Goal: Task Accomplishment & Management: Complete application form

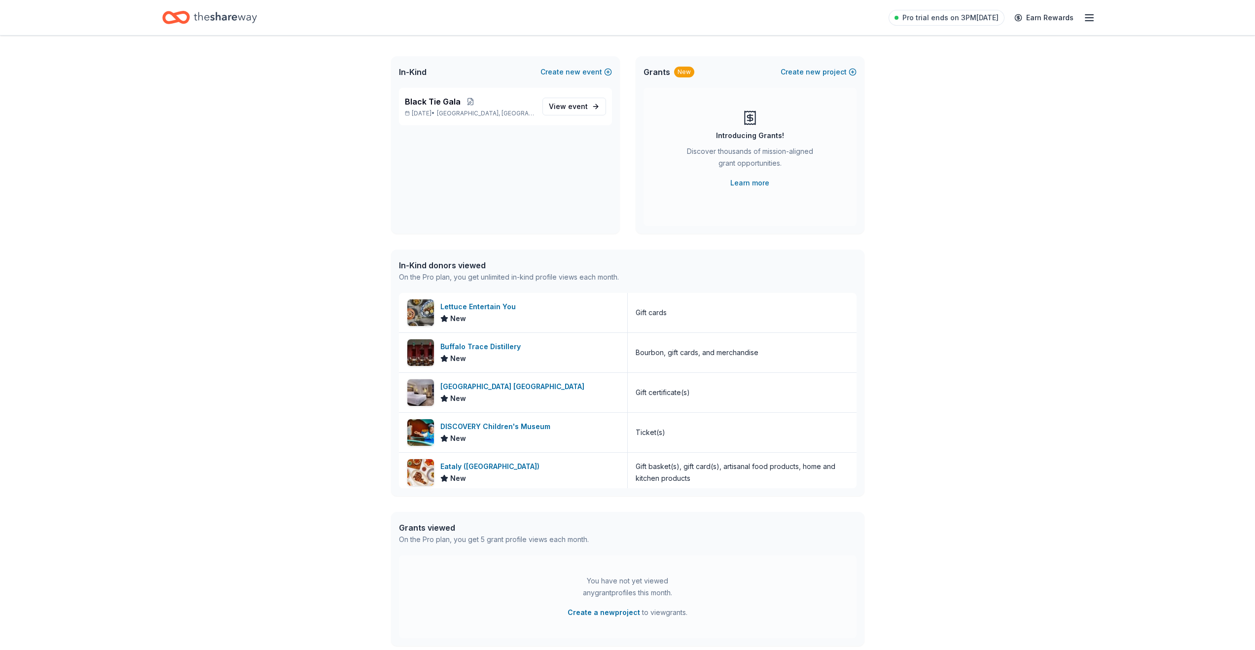
scroll to position [106, 0]
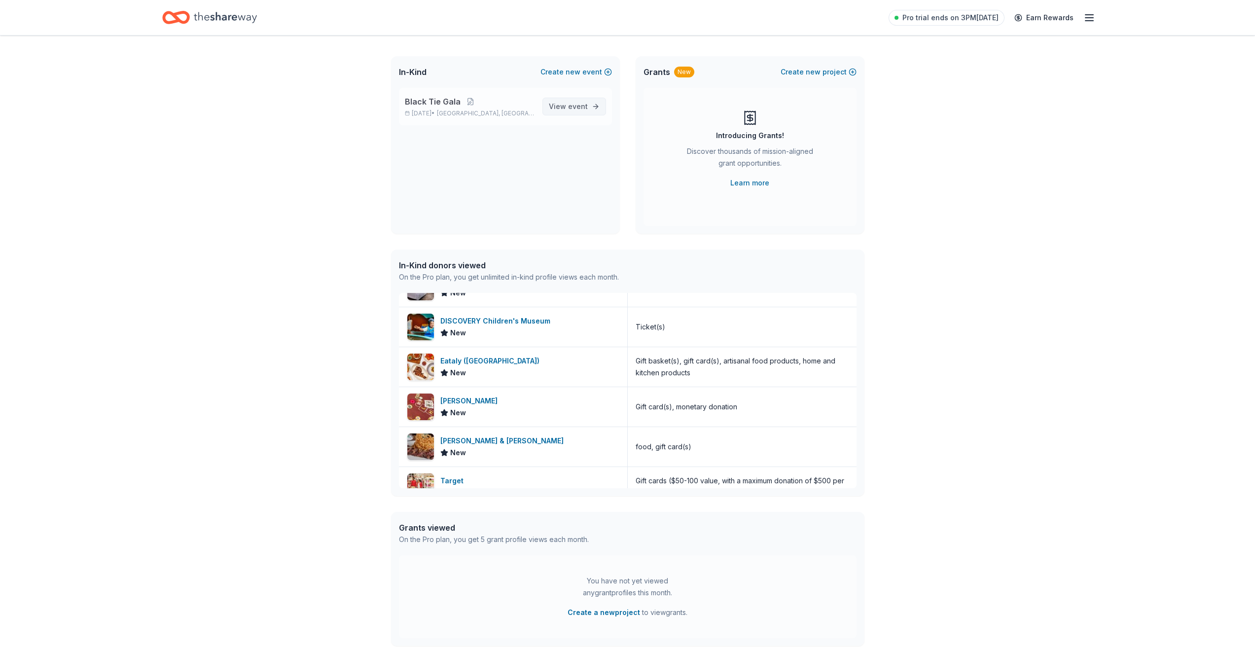
click at [559, 106] on span "View event" at bounding box center [568, 107] width 39 height 12
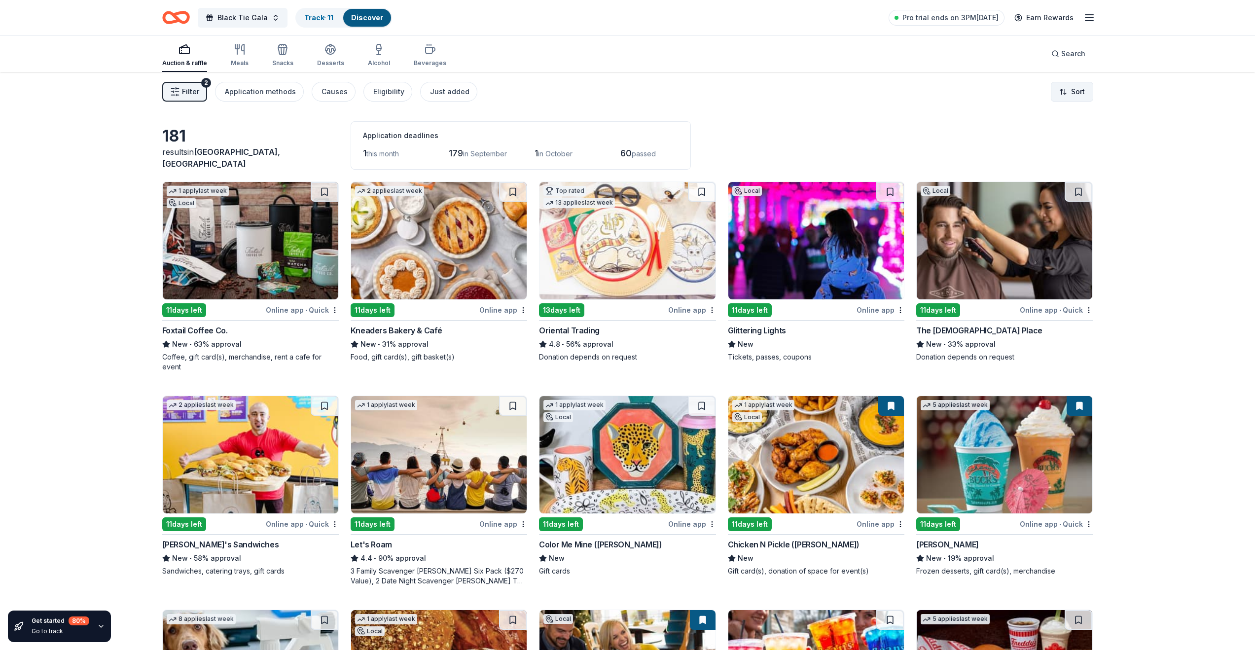
click at [1071, 87] on html "10% Black Tie Gala Track · 11 Discover Pro trial ends on 3PM, 8/31 Earn Rewards…" at bounding box center [627, 325] width 1255 height 650
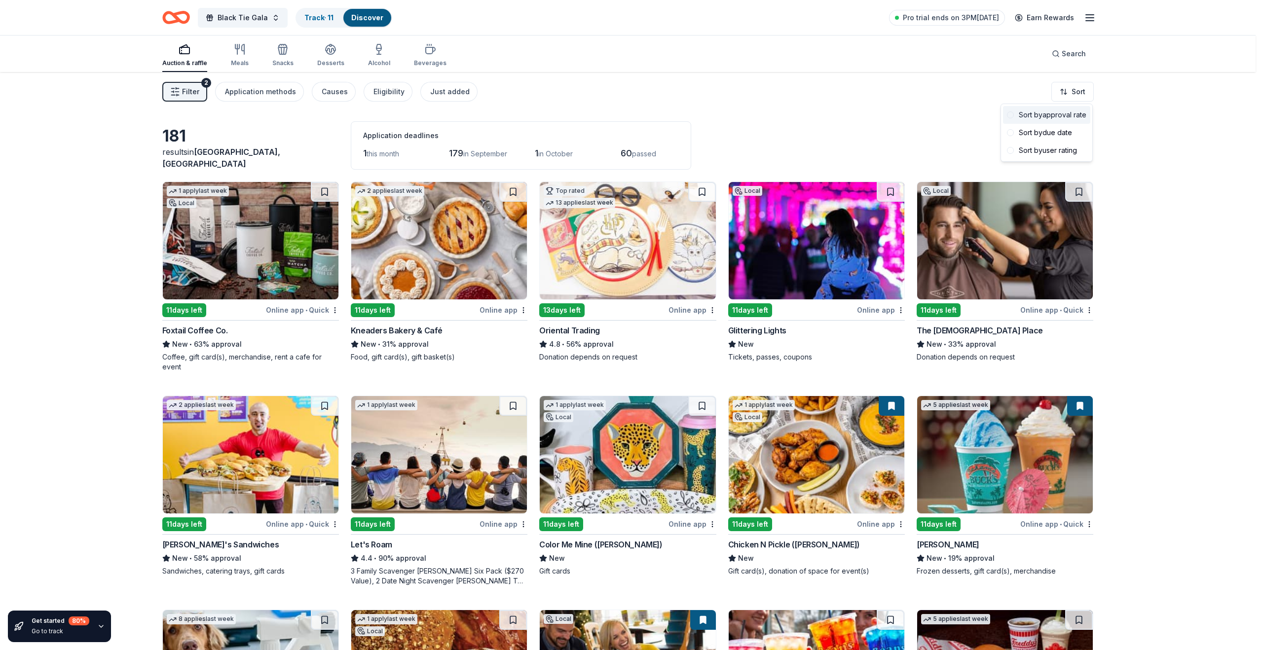
click at [1039, 118] on div "Sort by approval rate" at bounding box center [1046, 115] width 87 height 18
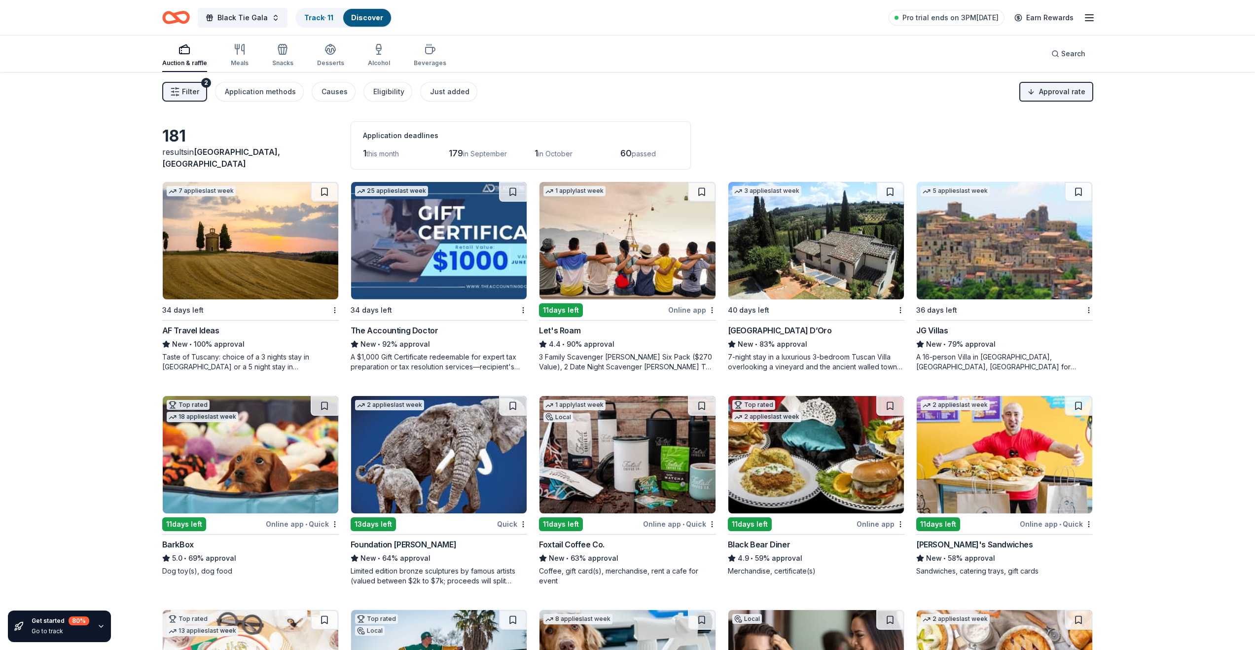
click at [240, 248] on img at bounding box center [251, 240] width 176 height 117
click at [643, 251] on img at bounding box center [628, 240] width 176 height 117
click at [857, 229] on img at bounding box center [817, 240] width 176 height 117
click at [1017, 258] on img at bounding box center [1005, 240] width 176 height 117
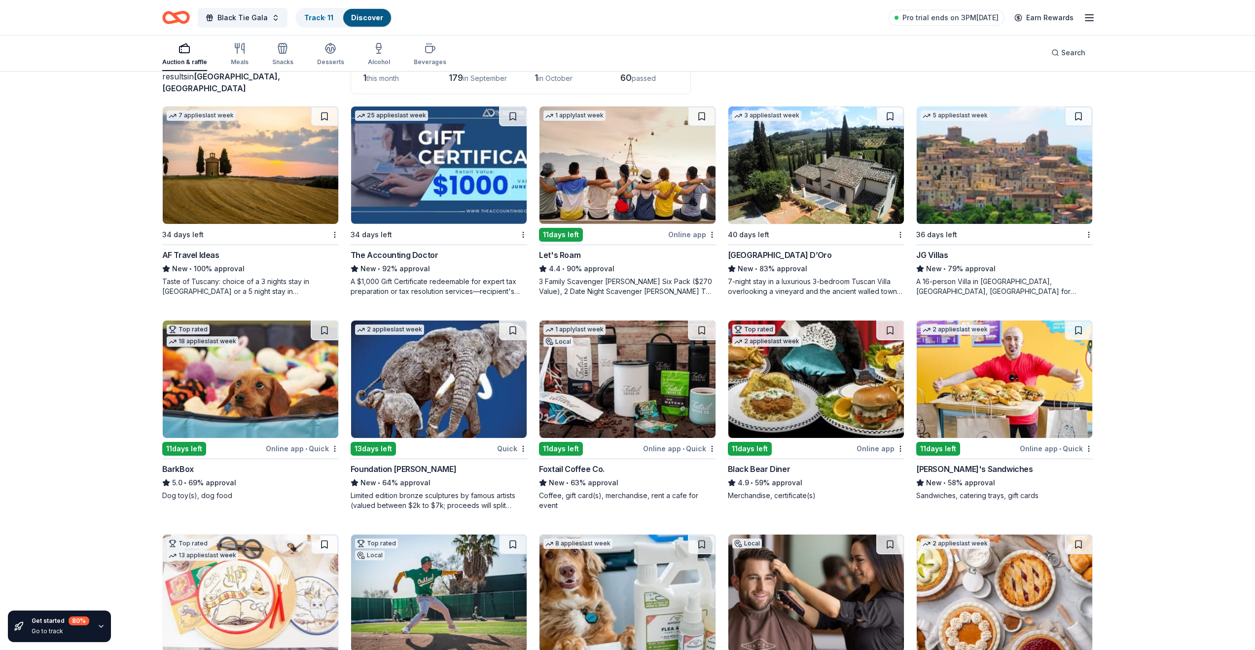
scroll to position [77, 0]
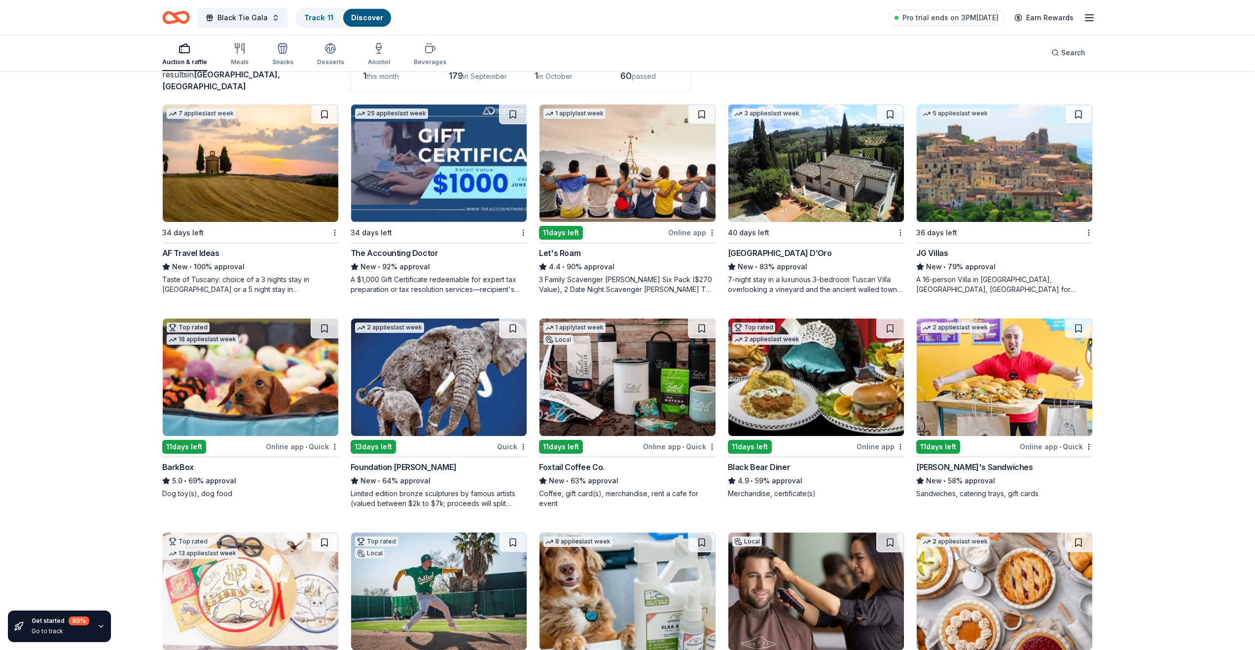
click at [837, 412] on img at bounding box center [817, 377] width 176 height 117
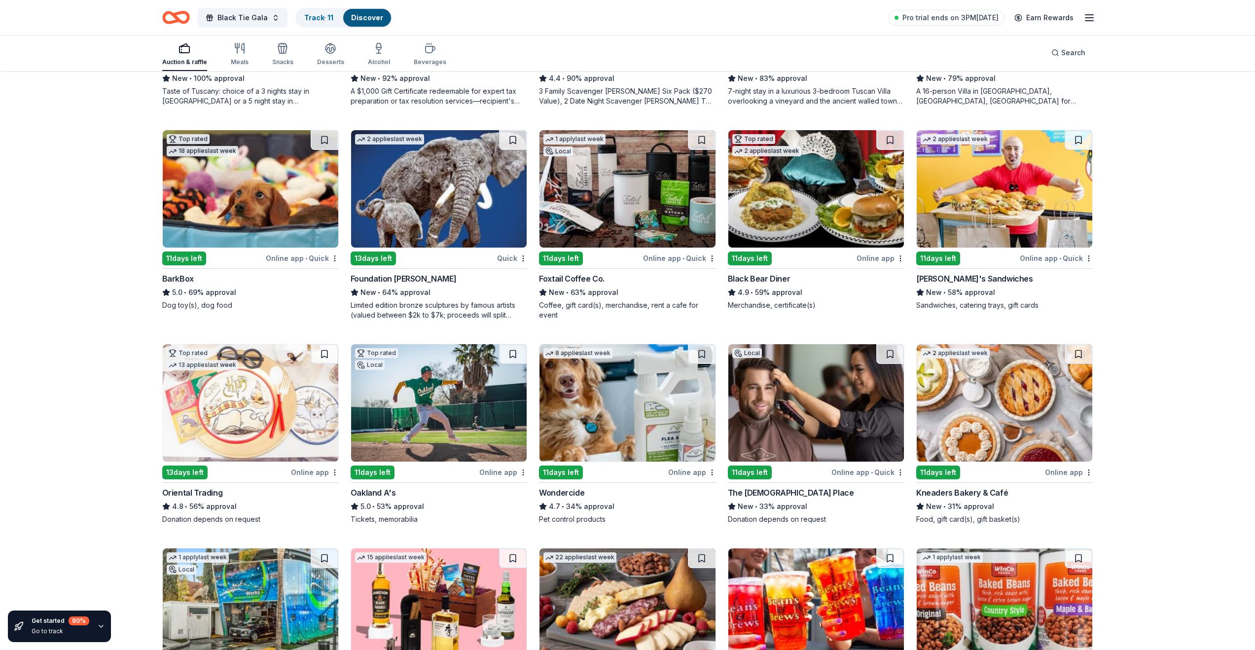
scroll to position [278, 0]
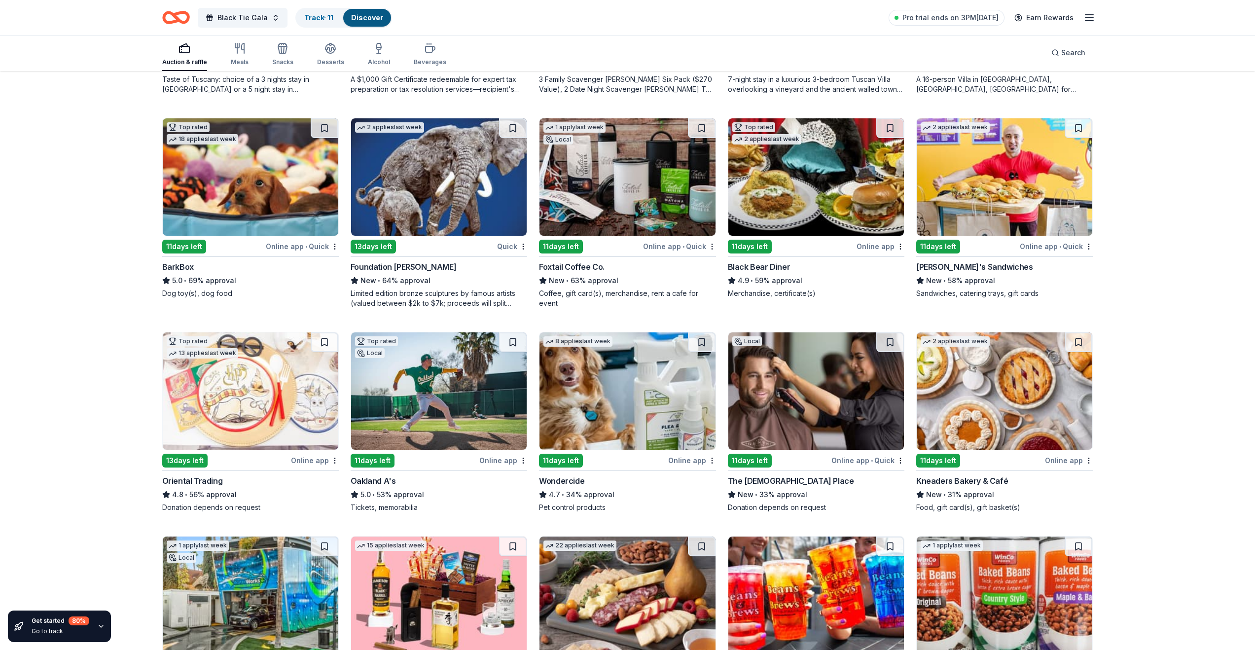
click at [449, 397] on img at bounding box center [439, 390] width 176 height 117
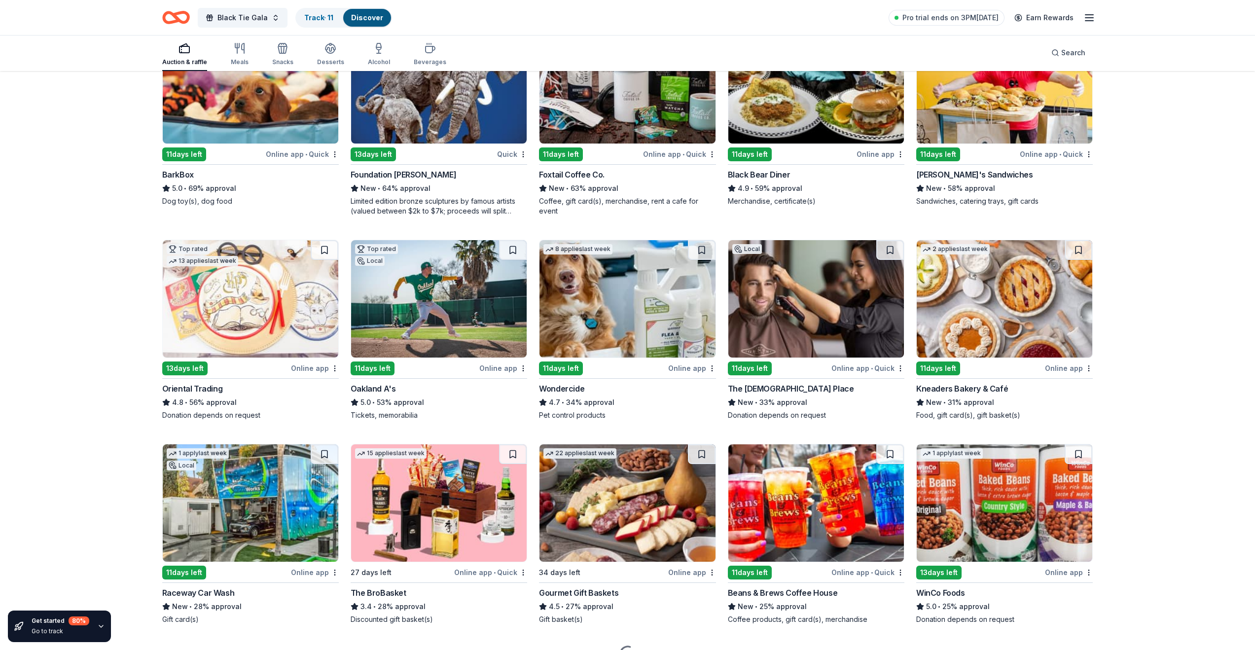
scroll to position [413, 0]
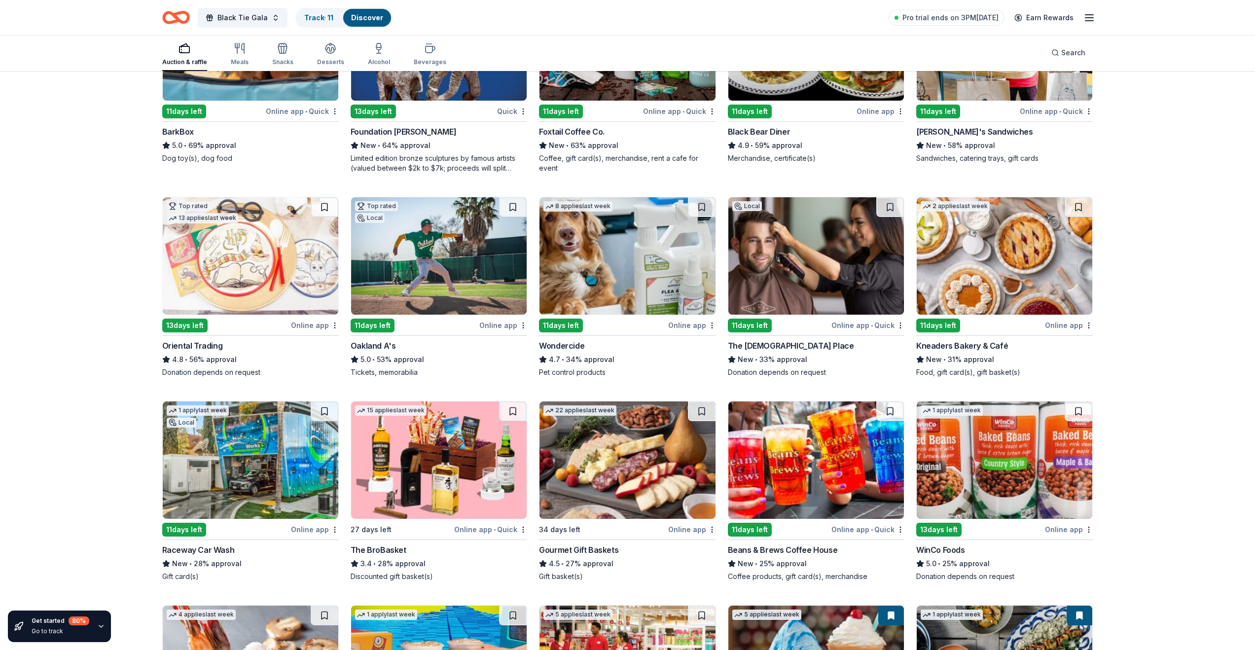
click at [1018, 285] on img at bounding box center [1005, 255] width 176 height 117
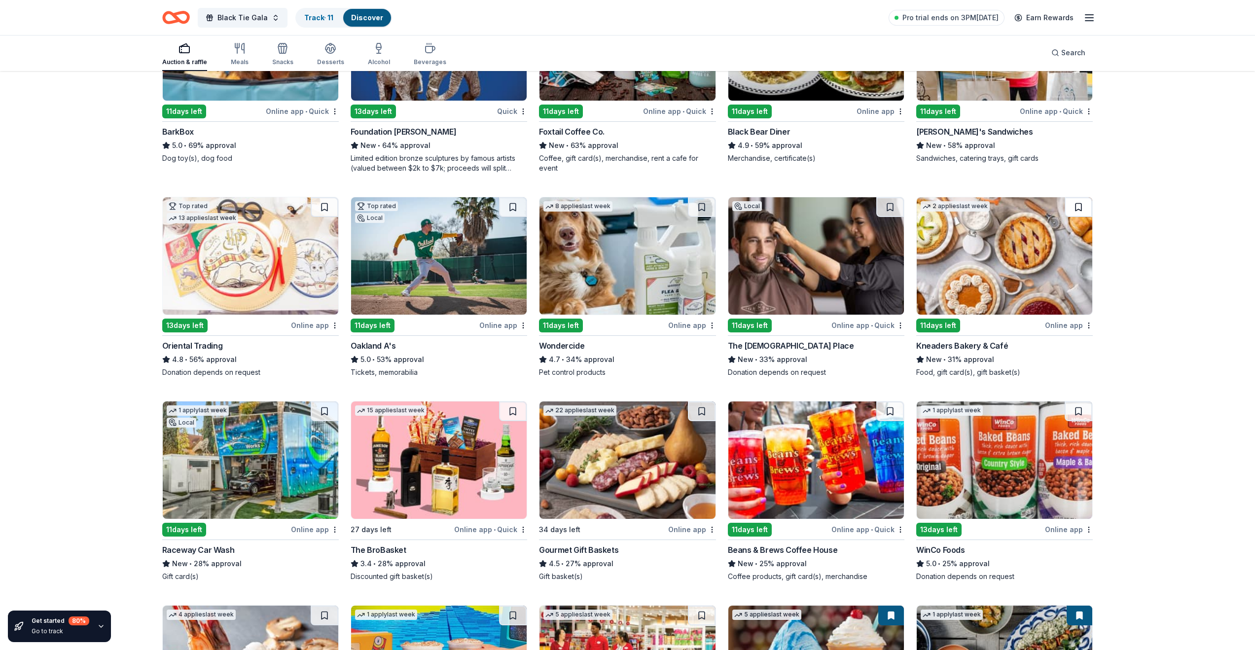
click at [1079, 209] on button at bounding box center [1079, 207] width 28 height 20
click at [1071, 211] on button at bounding box center [1080, 207] width 26 height 20
click at [1030, 259] on img at bounding box center [1005, 255] width 176 height 117
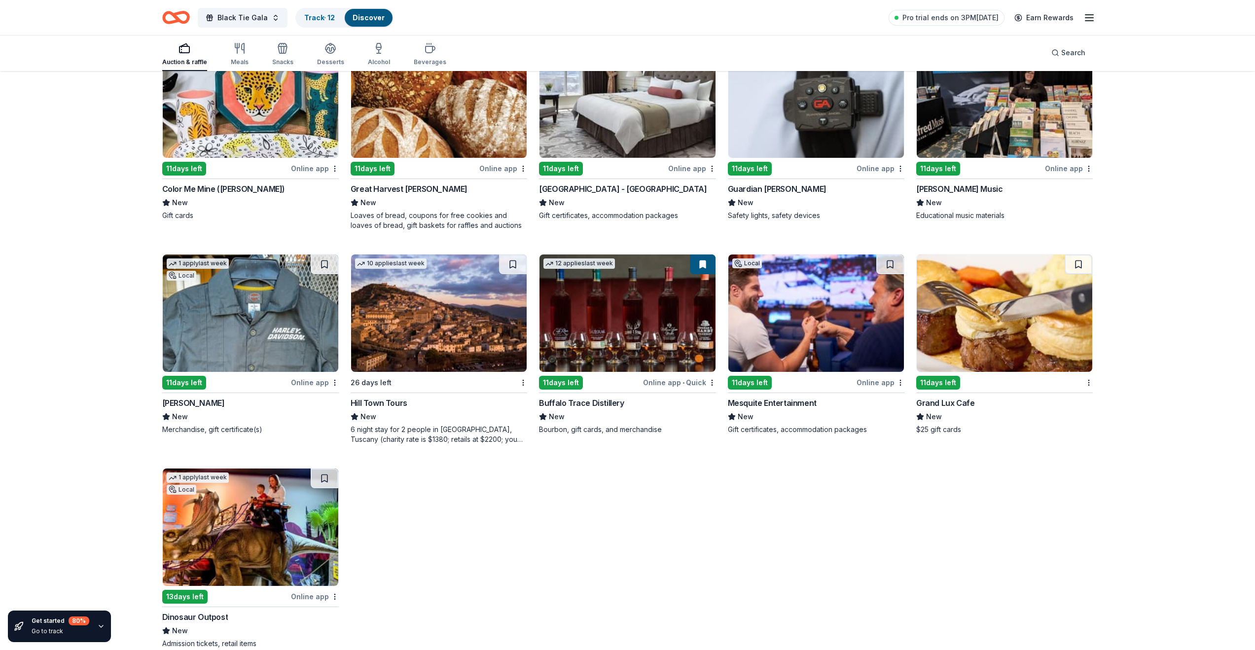
scroll to position [7251, 0]
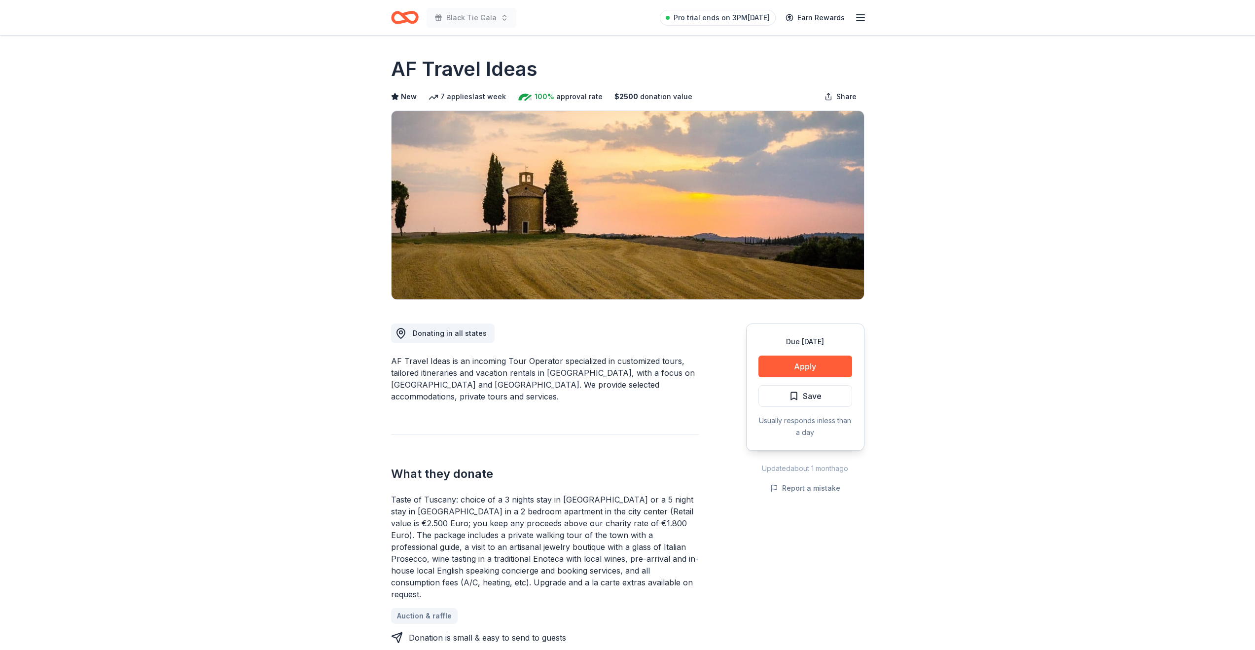
click at [786, 368] on button "Apply" at bounding box center [806, 367] width 94 height 22
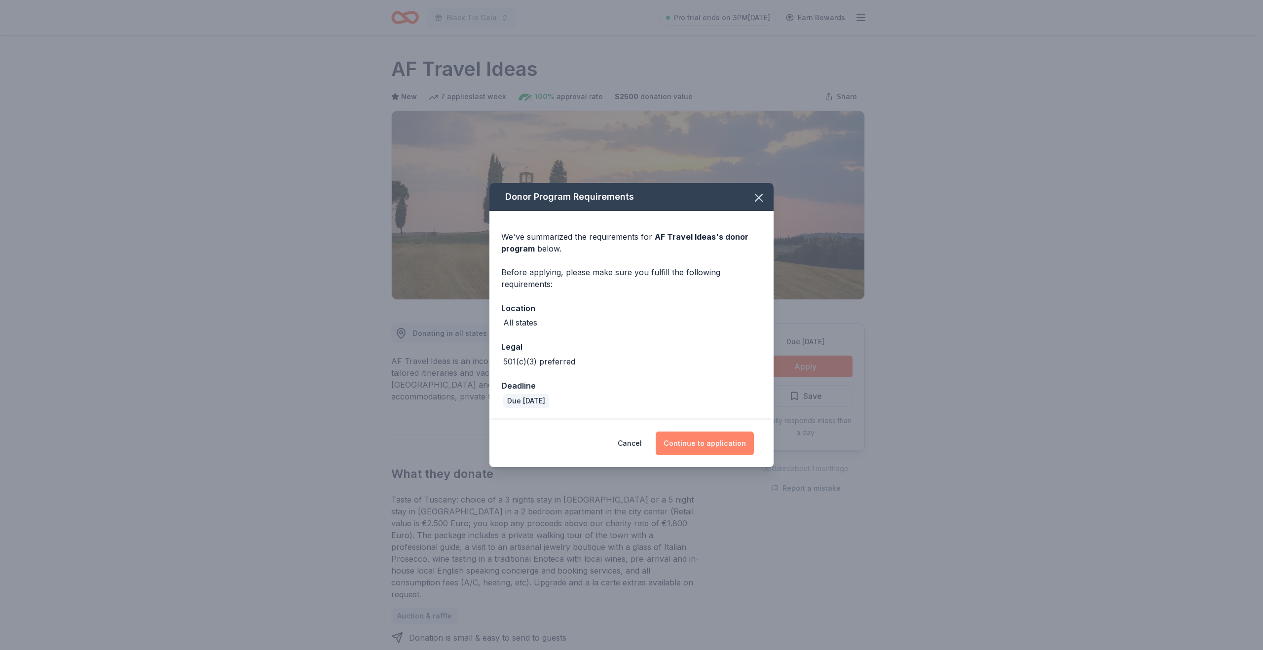
click at [713, 442] on button "Continue to application" at bounding box center [705, 444] width 98 height 24
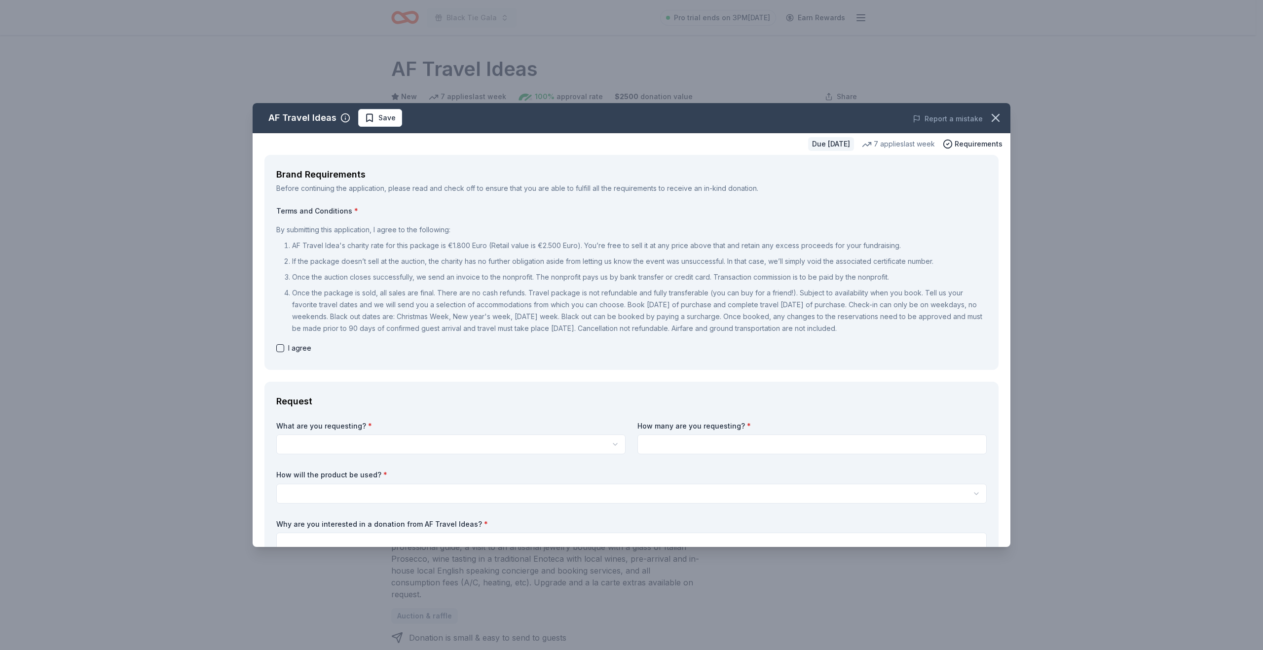
click at [446, 440] on html "Black Tie Gala Pro trial ends on 3PM, 8/31 Earn Rewards Due in 34 days Share AF…" at bounding box center [631, 325] width 1263 height 650
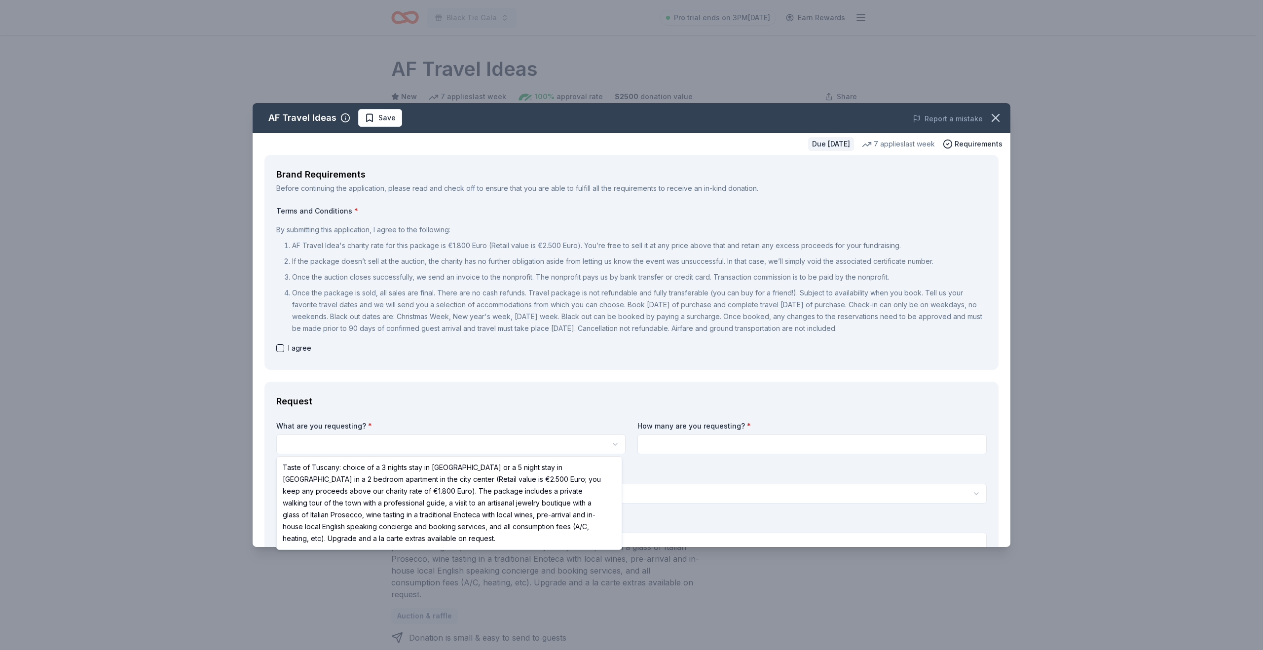
click at [431, 449] on html "Black Tie Gala Pro trial ends on 3PM, 8/31 Earn Rewards Due in 34 days Share AF…" at bounding box center [631, 325] width 1263 height 650
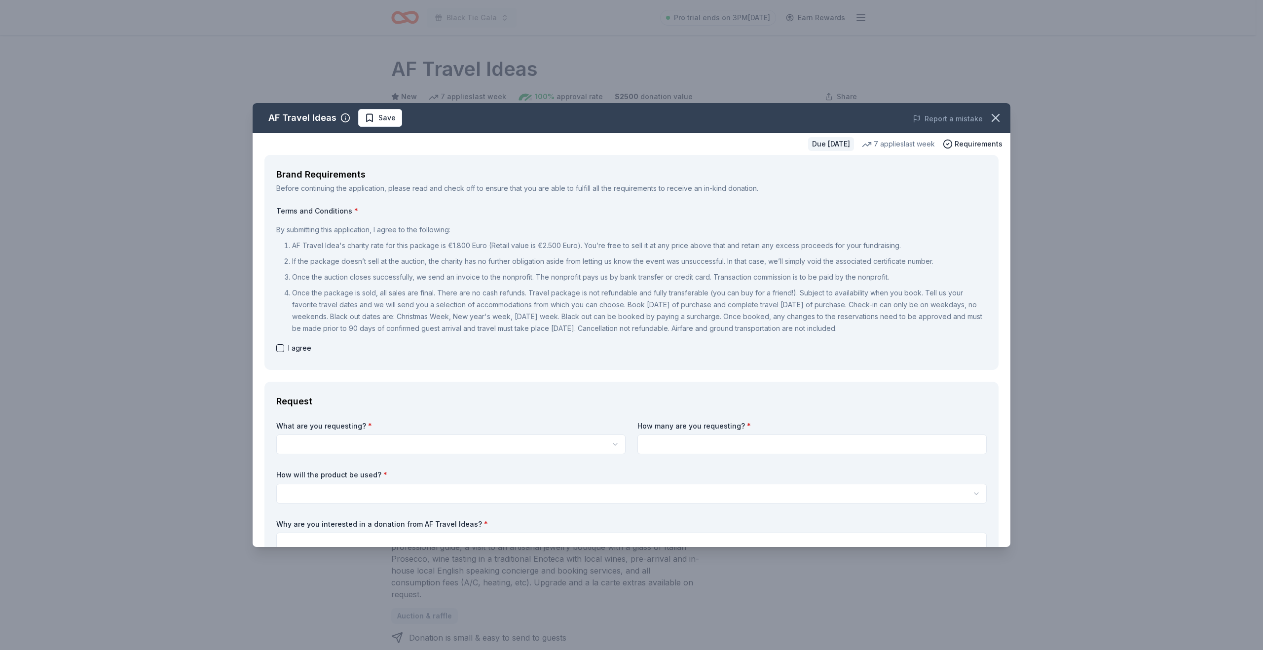
click at [423, 450] on body "Black Tie Gala Pro trial ends on 3PM, 8/31 Earn Rewards Due in 34 days Share AF…" at bounding box center [627, 325] width 1255 height 650
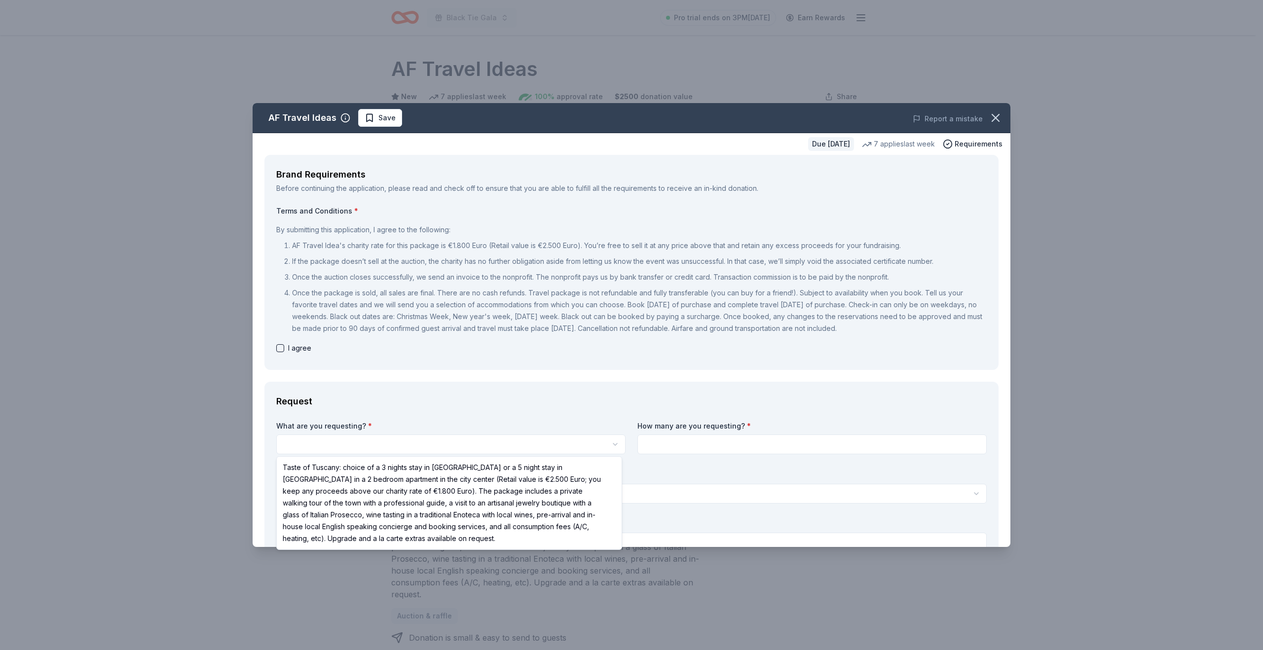
select select "Taste of Tuscany: choice of a 3 nights stay in Florence or a 5 night stay in Co…"
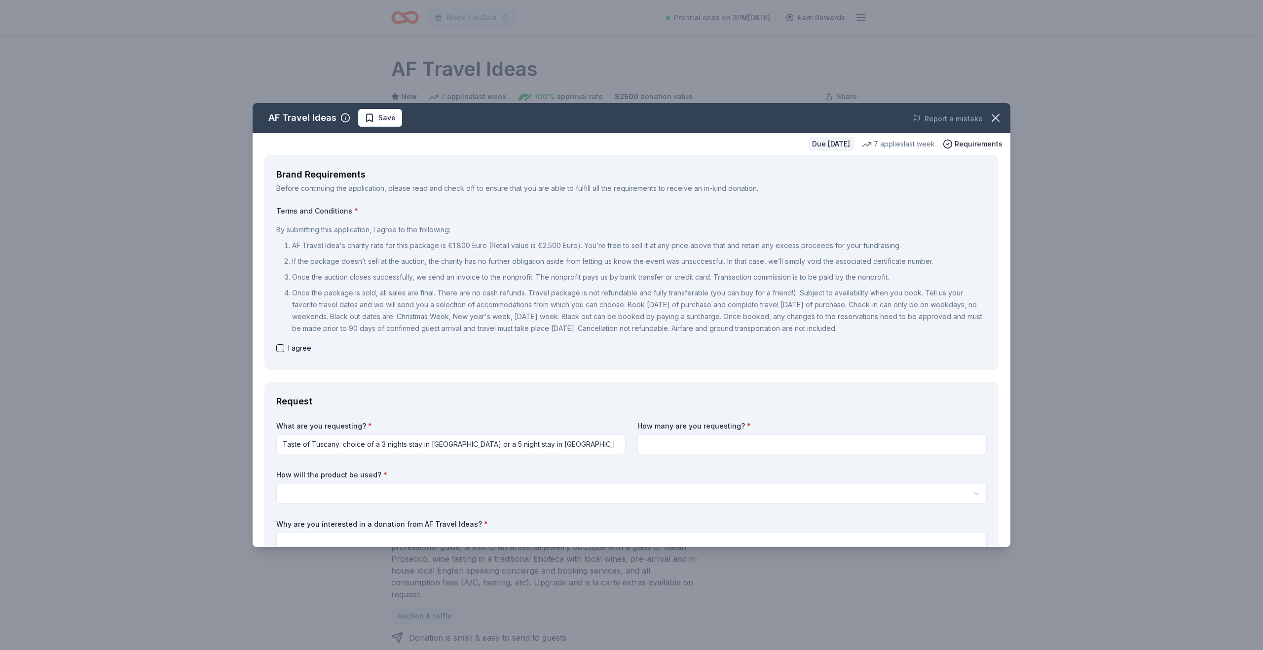
click at [356, 453] on body "Black Tie Gala Pro trial ends on 3PM, 8/31 Earn Rewards Due in 34 days Share AF…" at bounding box center [627, 325] width 1255 height 650
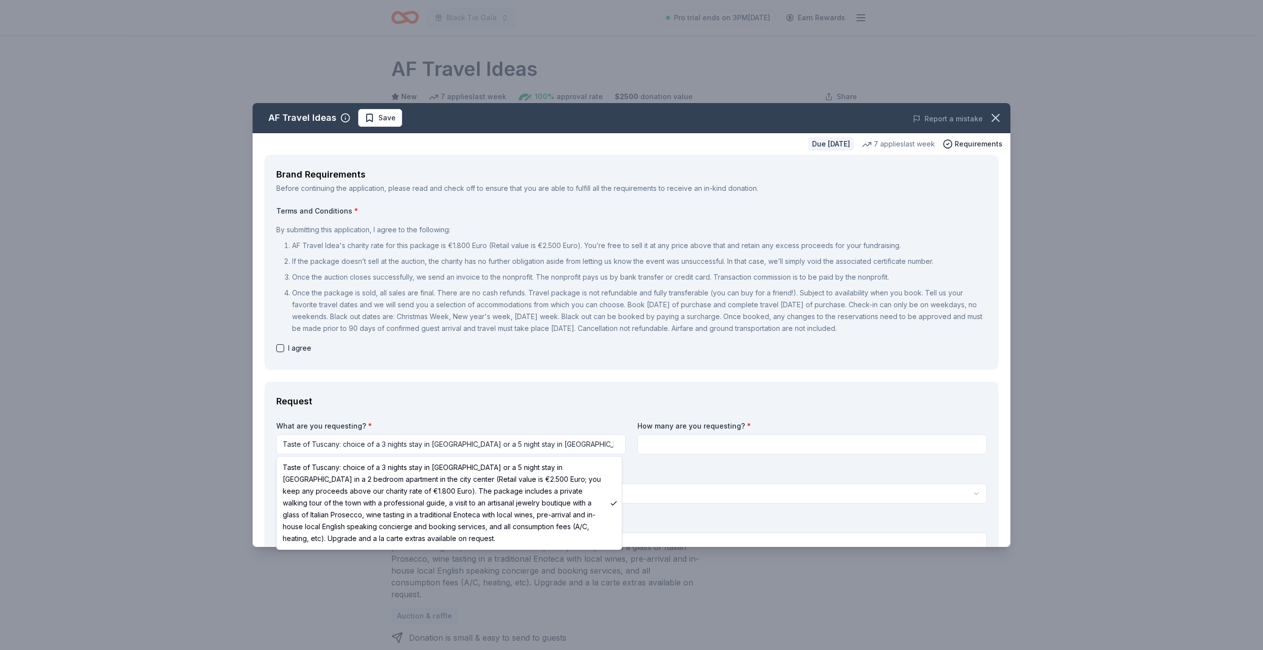
click at [697, 455] on html "Black Tie Gala Pro trial ends on 3PM, 8/31 Earn Rewards Due in 34 days Share AF…" at bounding box center [631, 325] width 1263 height 650
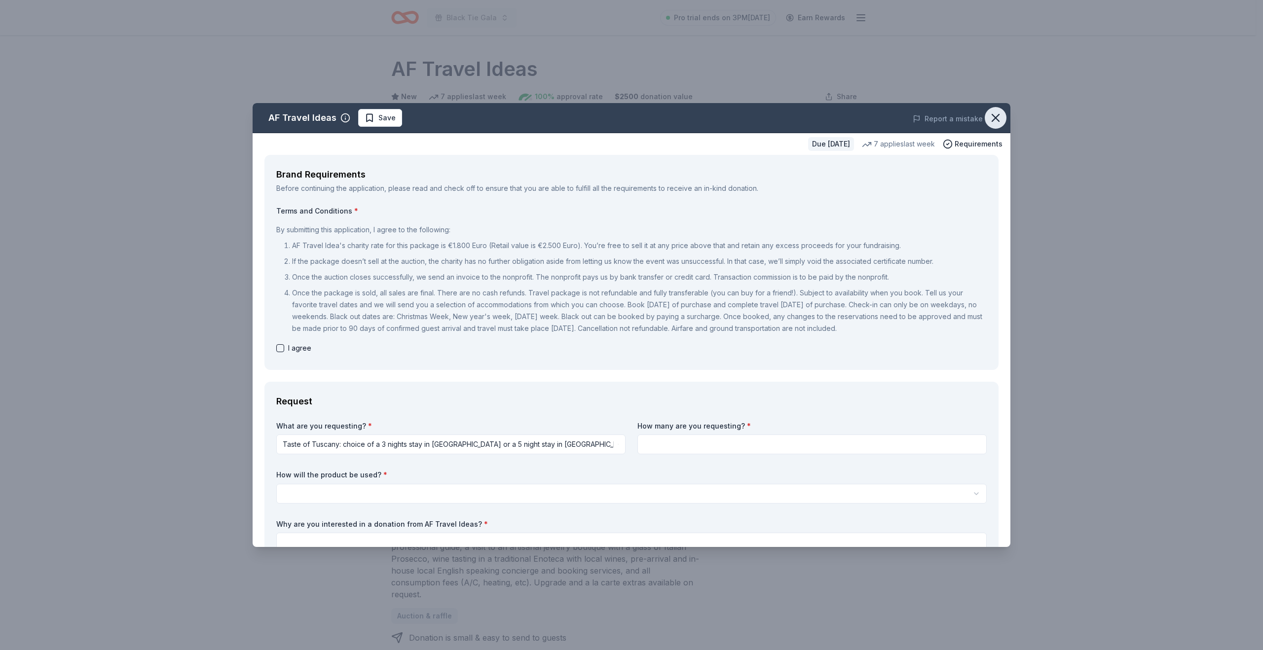
click at [991, 116] on icon "button" at bounding box center [996, 118] width 14 height 14
click at [989, 124] on icon "button" at bounding box center [996, 118] width 14 height 14
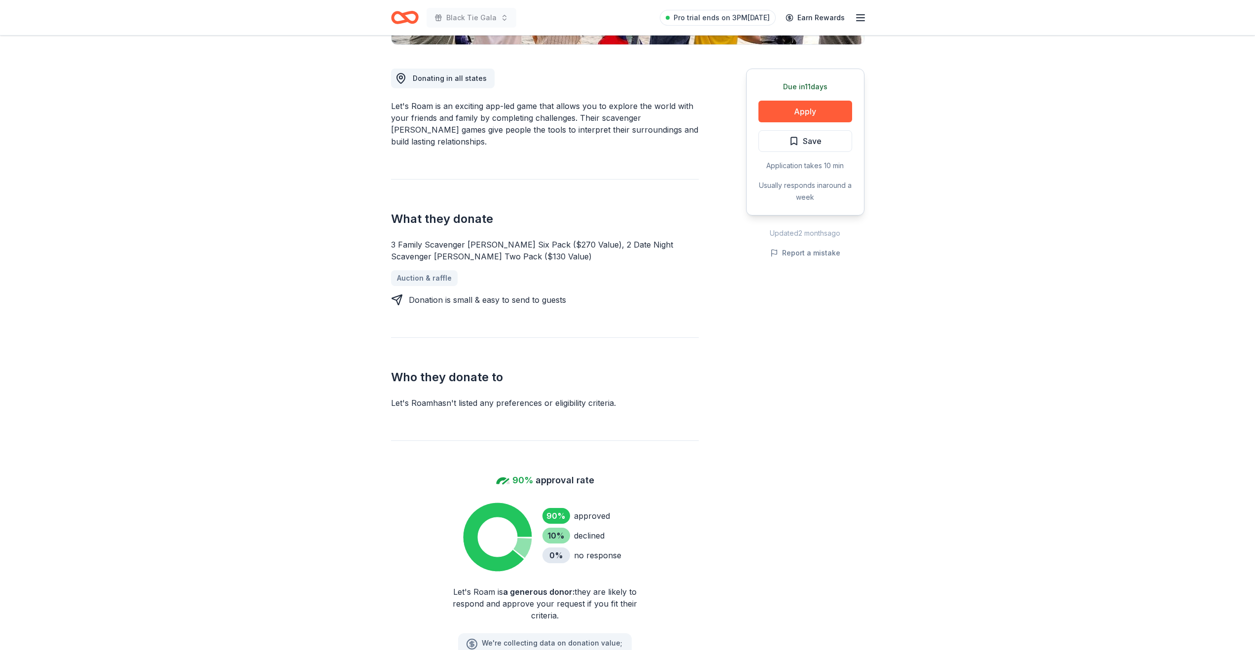
scroll to position [257, 0]
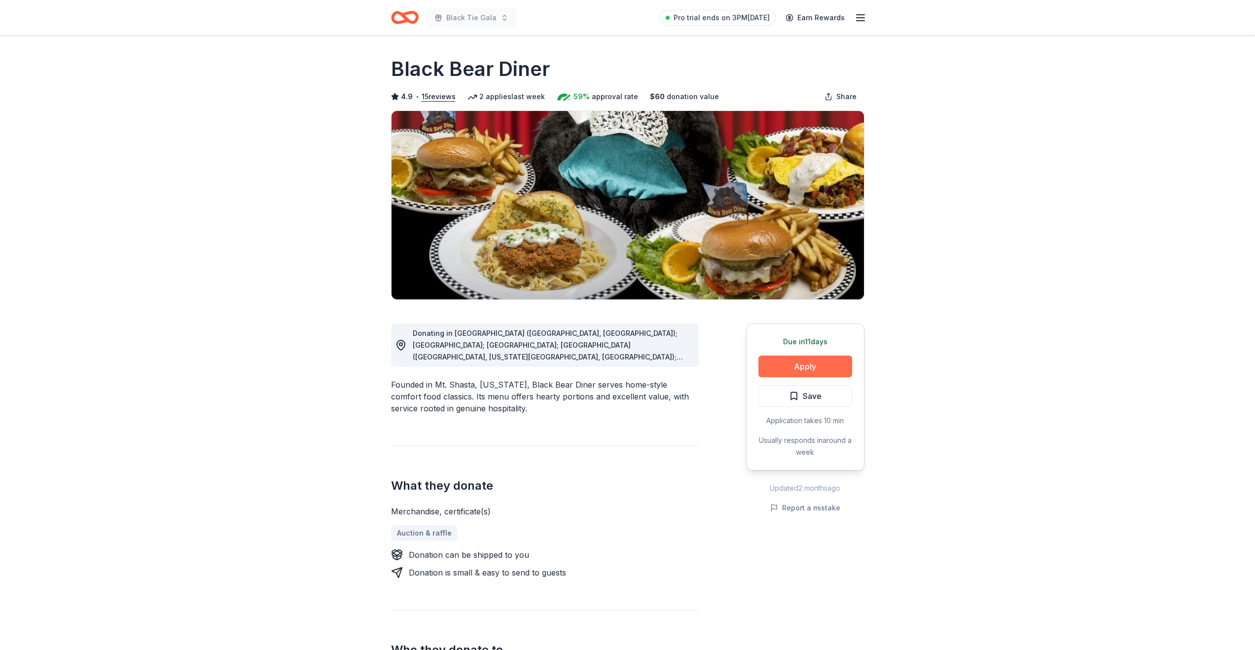
click at [800, 371] on button "Apply" at bounding box center [806, 367] width 94 height 22
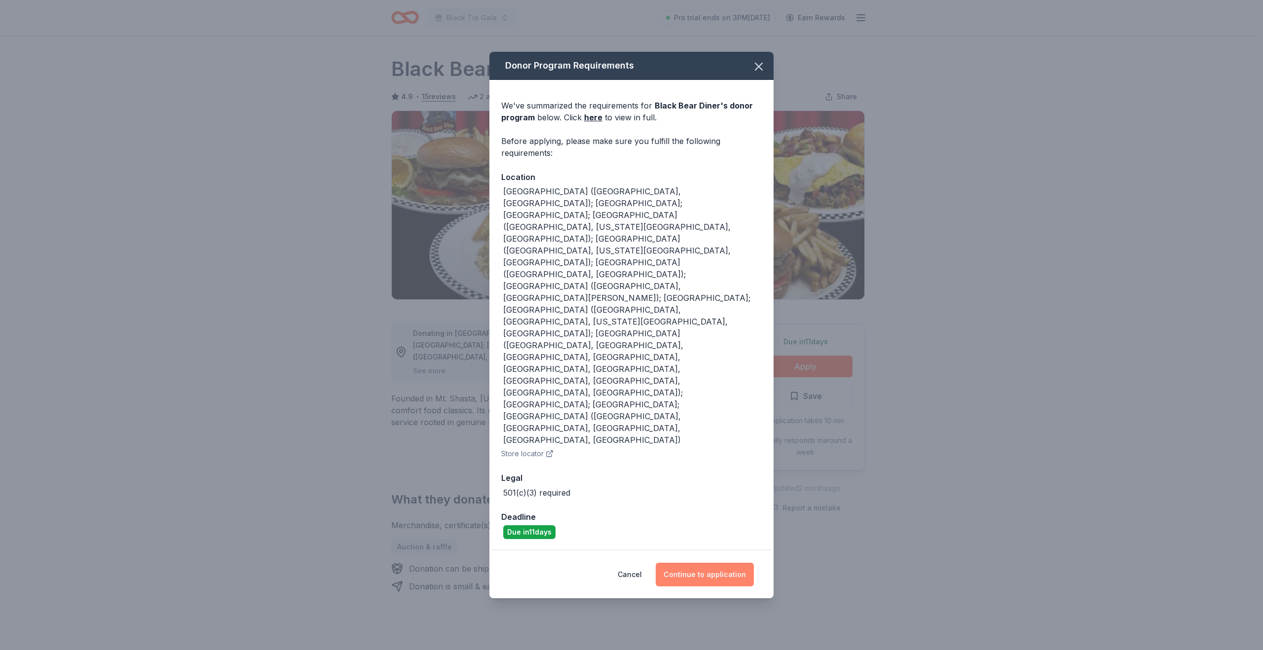
click at [696, 563] on button "Continue to application" at bounding box center [705, 575] width 98 height 24
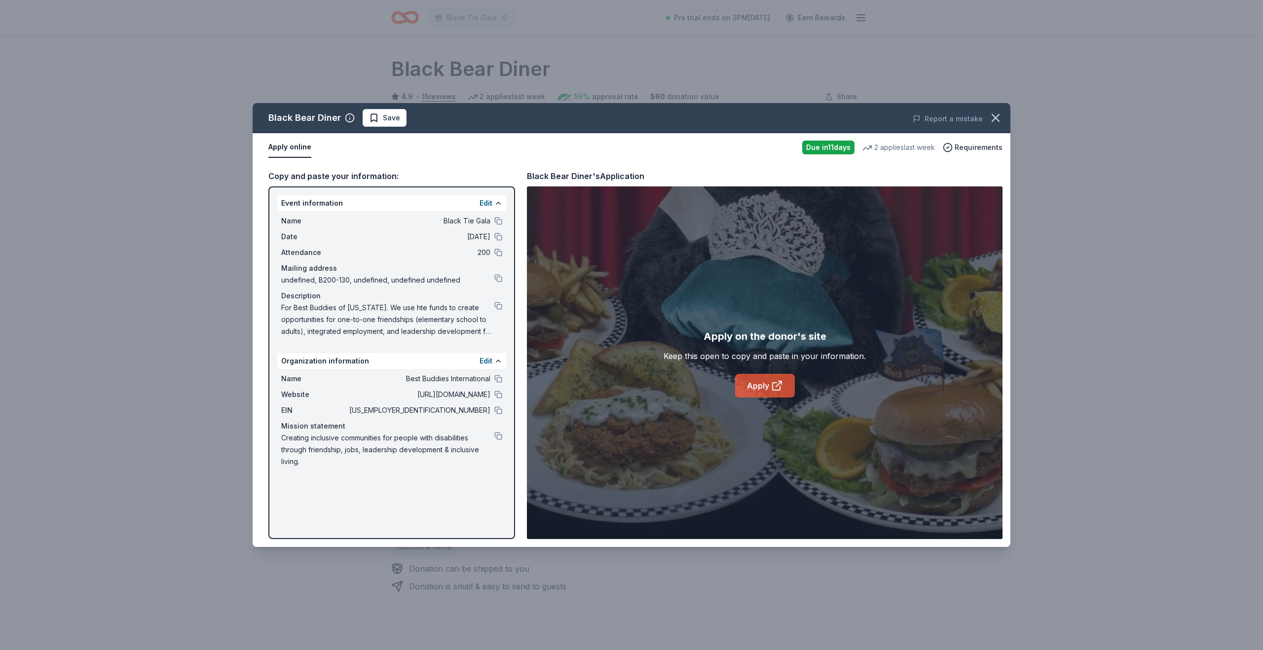
click at [766, 392] on link "Apply" at bounding box center [765, 386] width 60 height 24
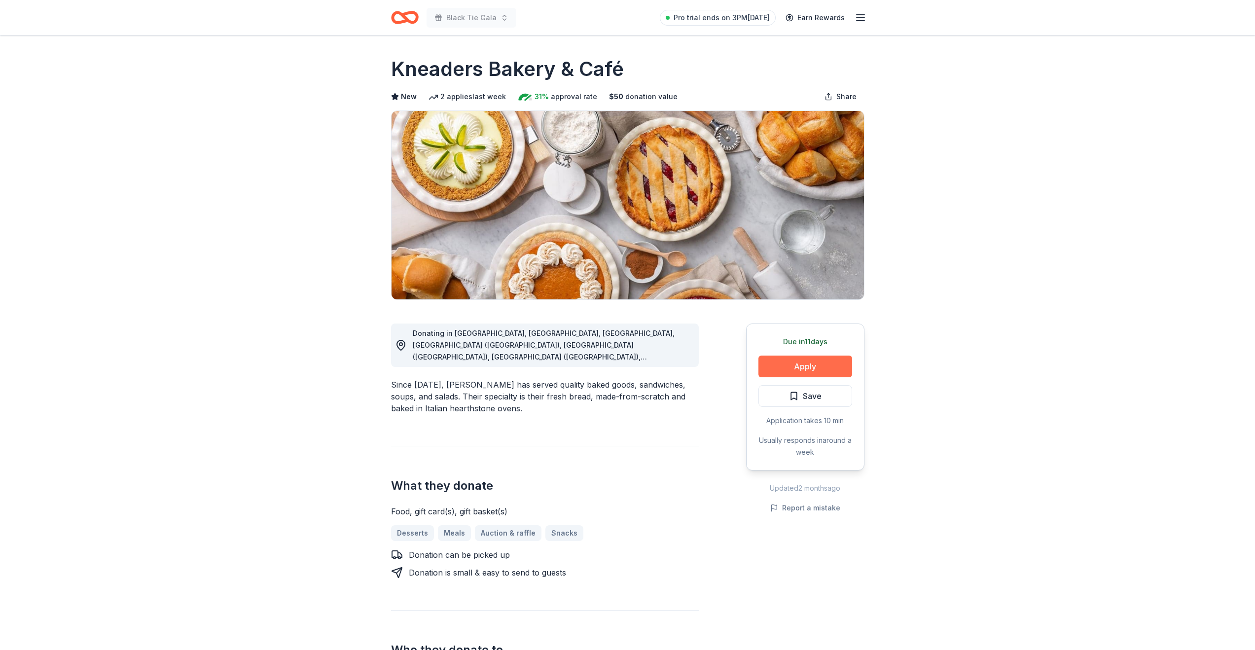
click at [805, 365] on button "Apply" at bounding box center [806, 367] width 94 height 22
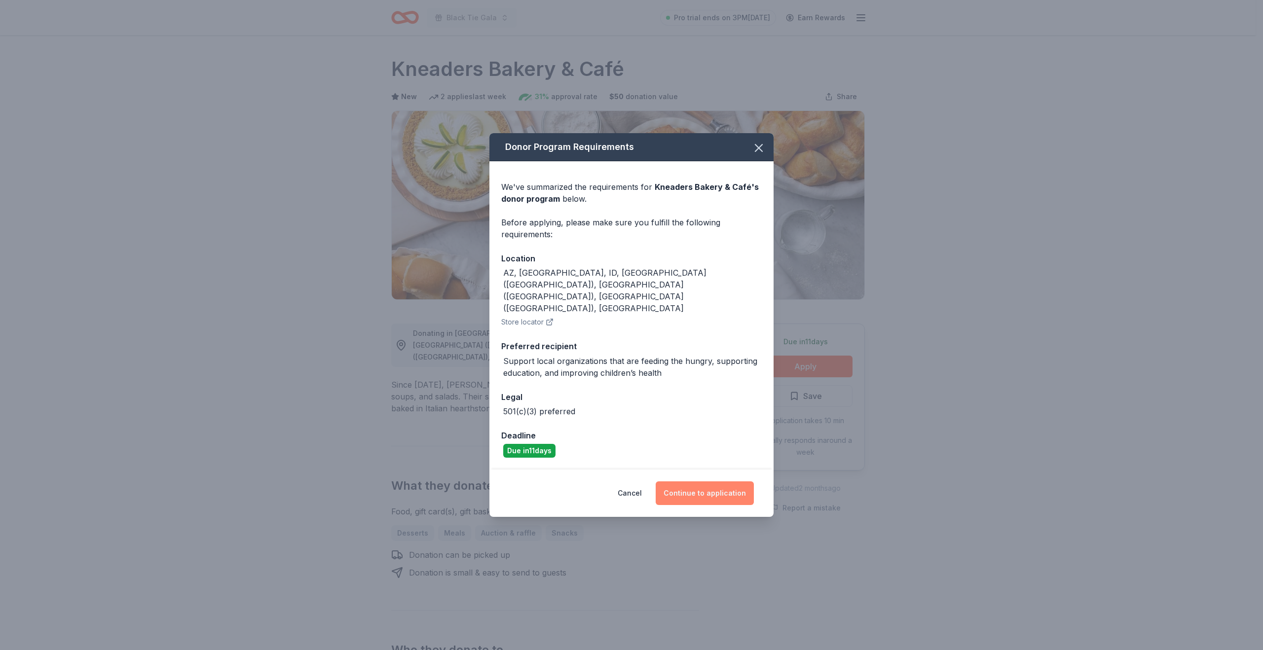
click at [688, 481] on button "Continue to application" at bounding box center [705, 493] width 98 height 24
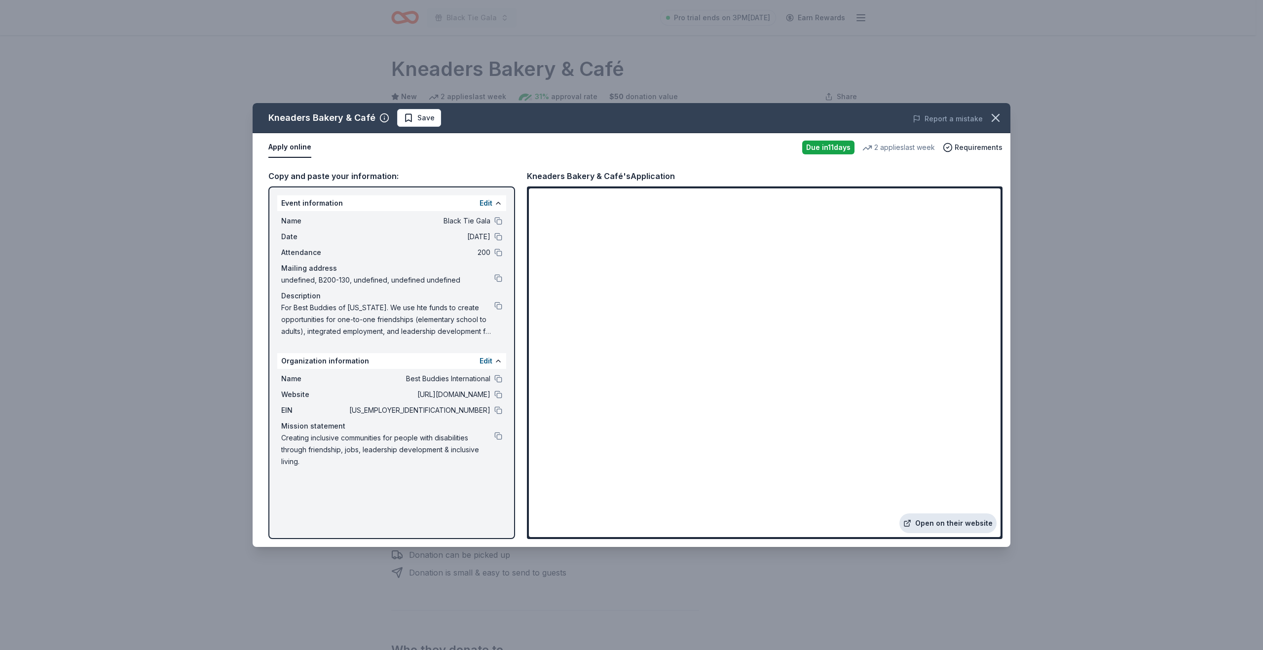
click at [941, 526] on link "Open on their website" at bounding box center [947, 524] width 97 height 20
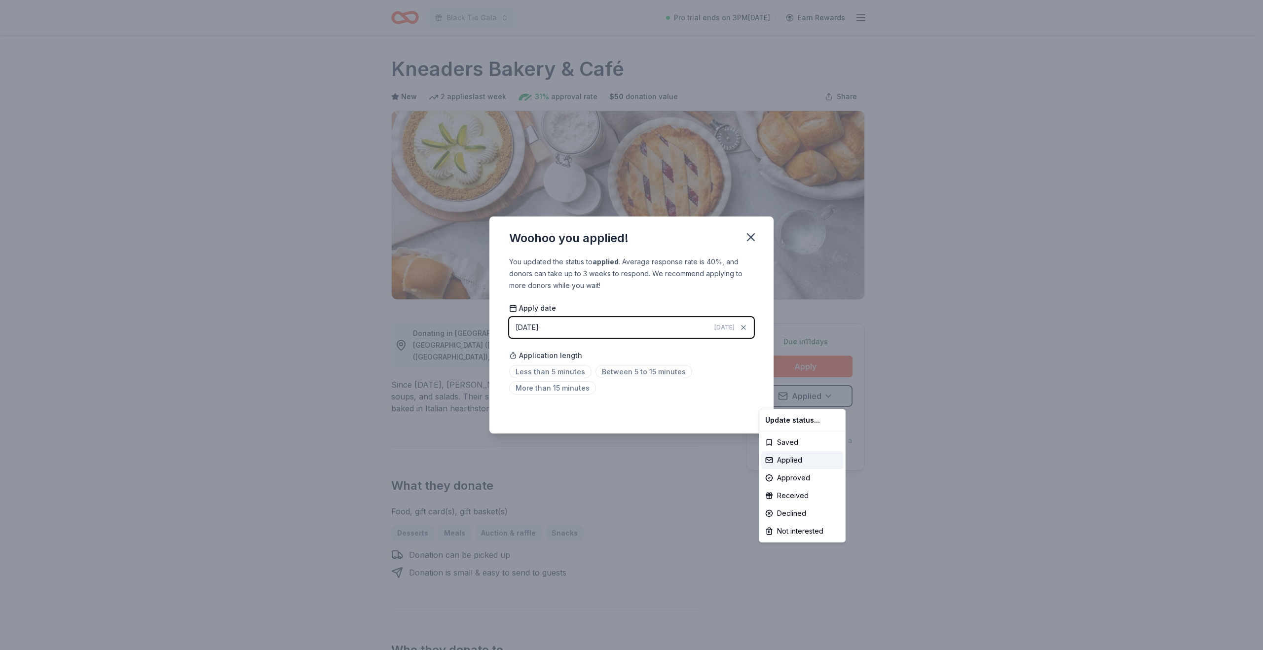
click at [752, 237] on html "Black Tie Gala Pro trial ends on 3PM[DATE] Earn Rewards Due [DATE] Share Kneade…" at bounding box center [631, 325] width 1263 height 650
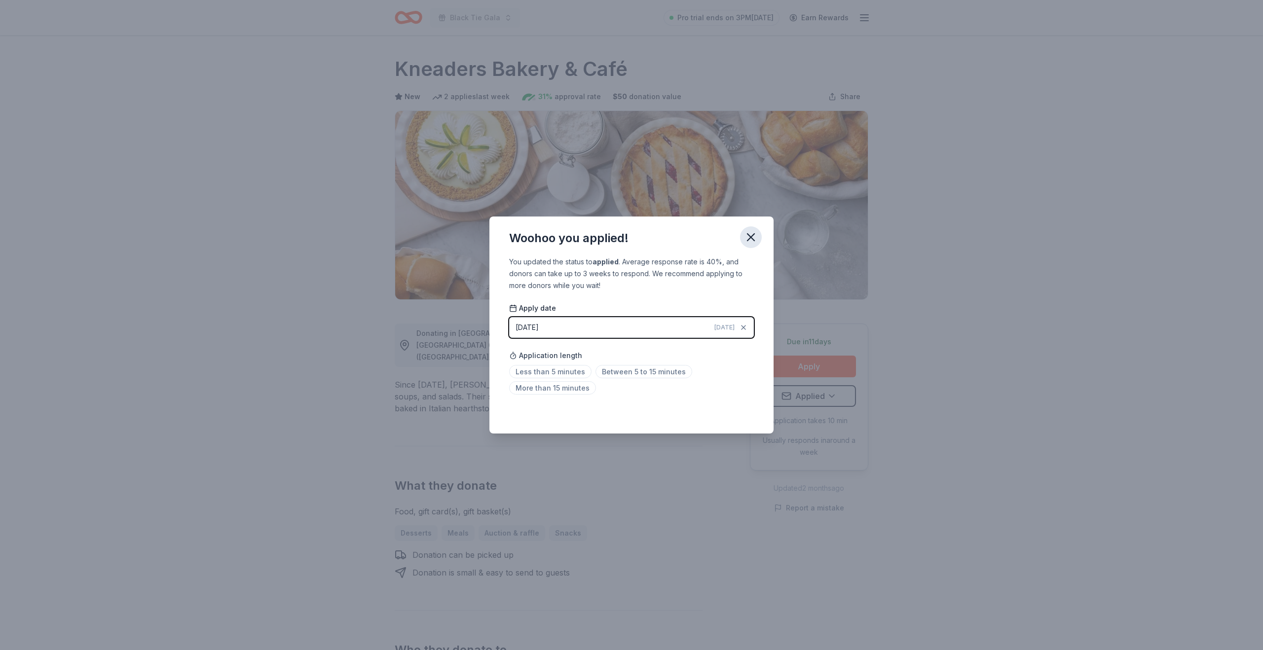
click at [750, 243] on icon "button" at bounding box center [751, 237] width 14 height 14
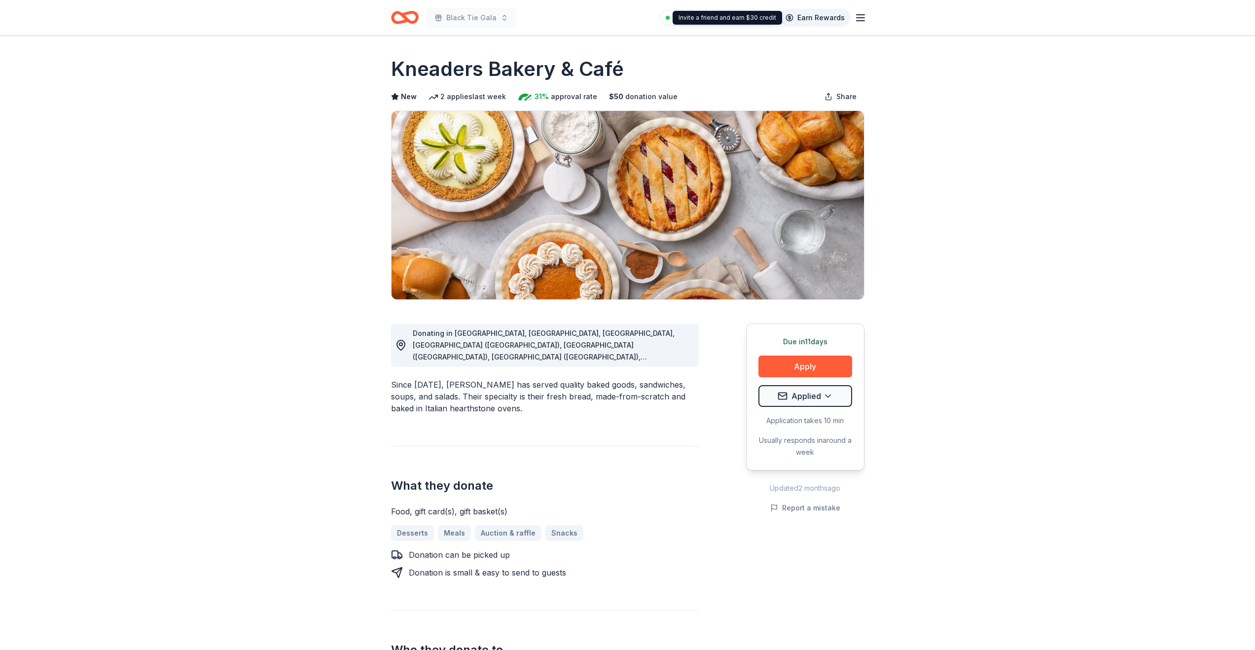
click at [828, 18] on link "Earn Rewards" at bounding box center [815, 18] width 71 height 18
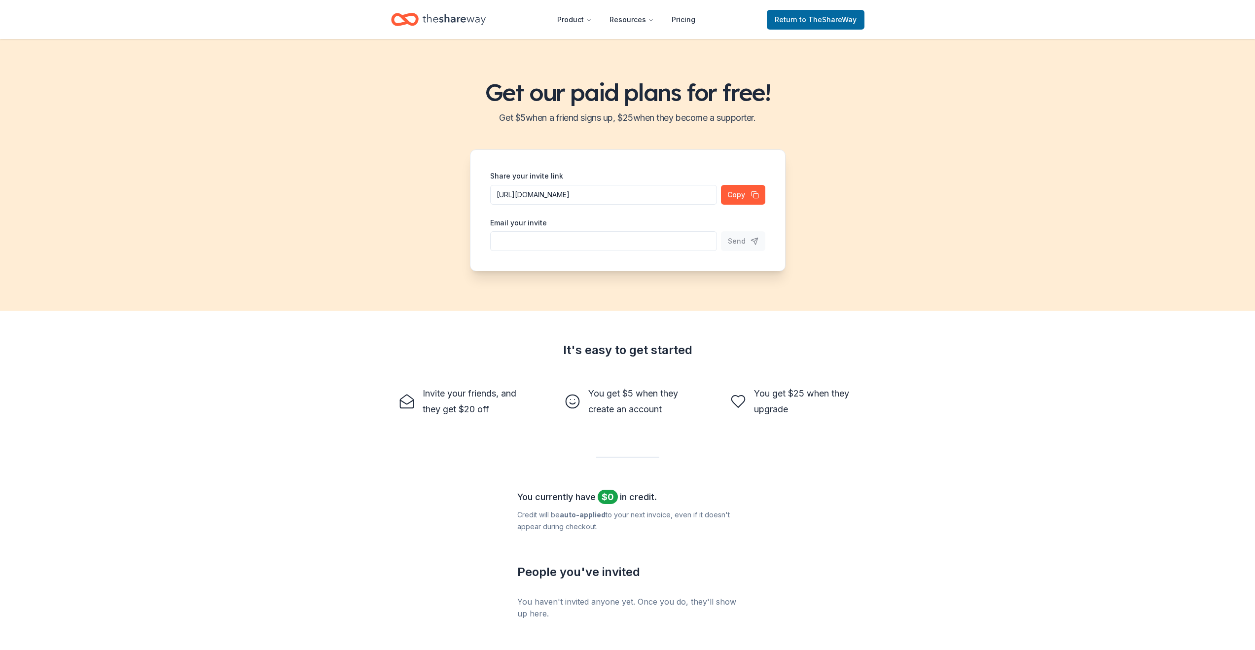
click at [444, 24] on icon "Home" at bounding box center [454, 19] width 63 height 20
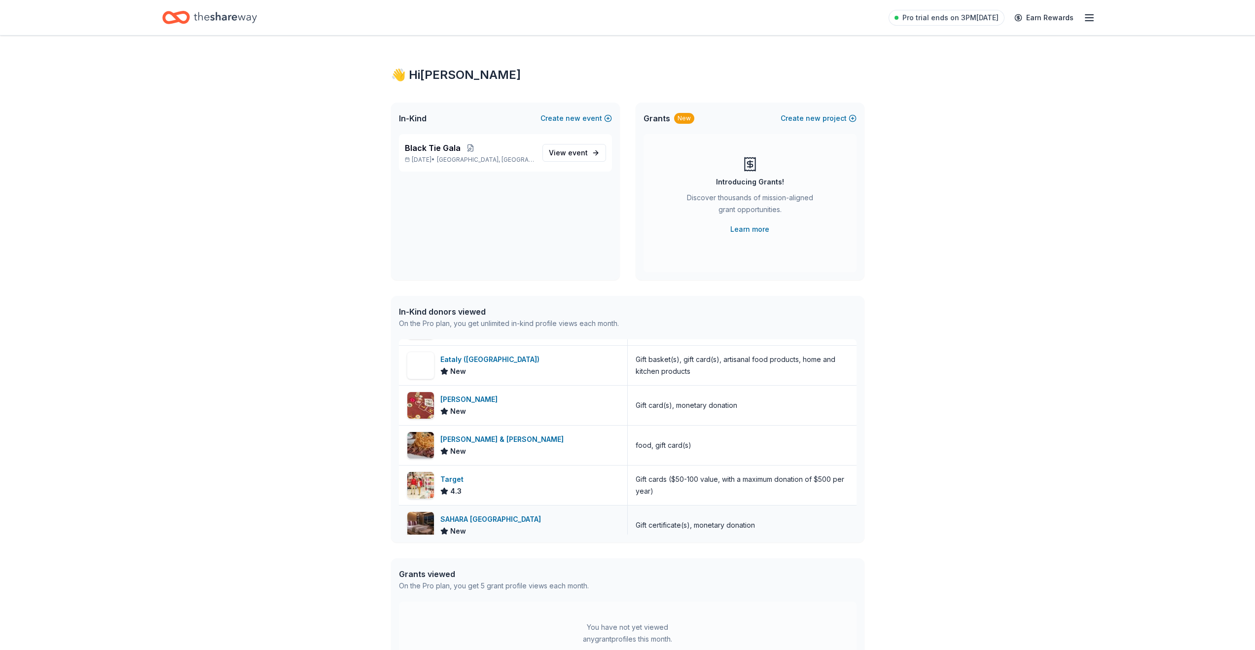
scroll to position [454, 0]
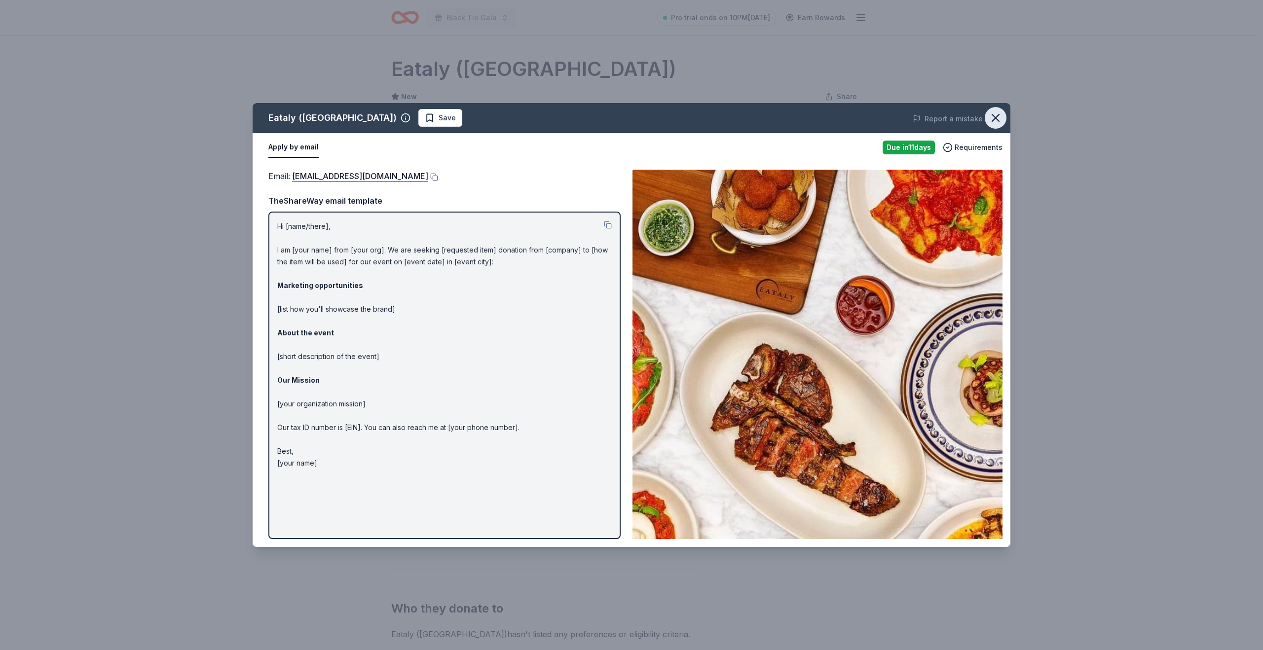
click at [994, 116] on icon "button" at bounding box center [995, 117] width 7 height 7
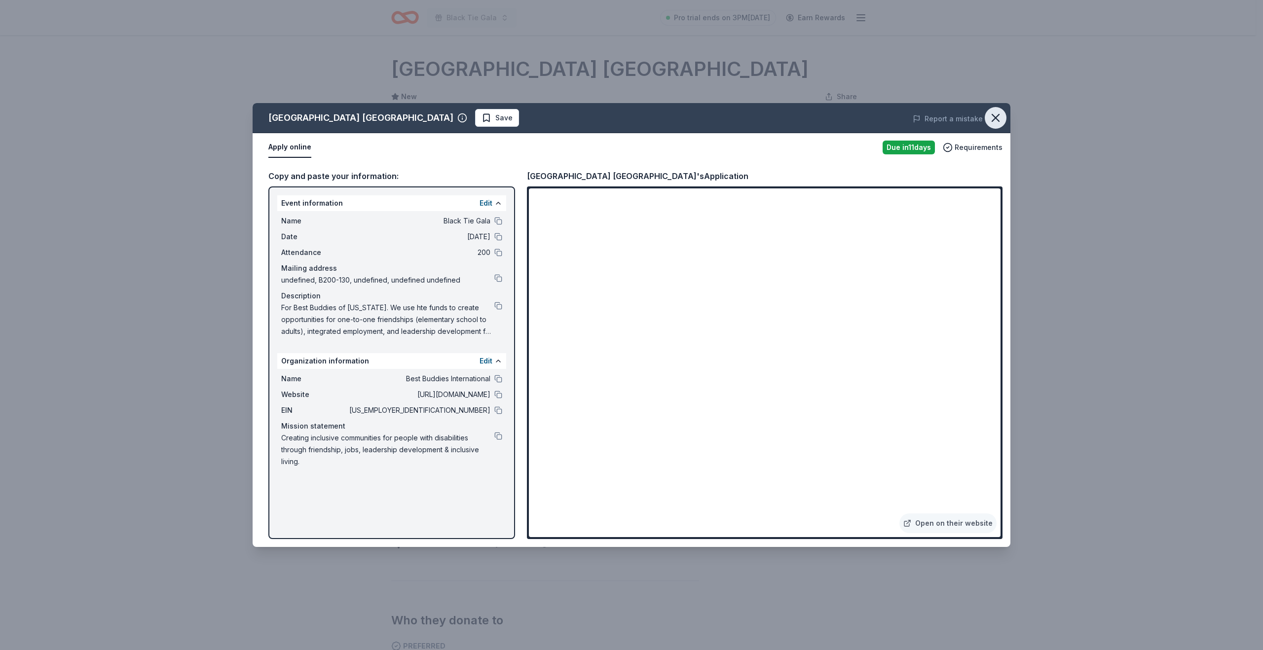
click at [1002, 114] on button "button" at bounding box center [996, 118] width 22 height 22
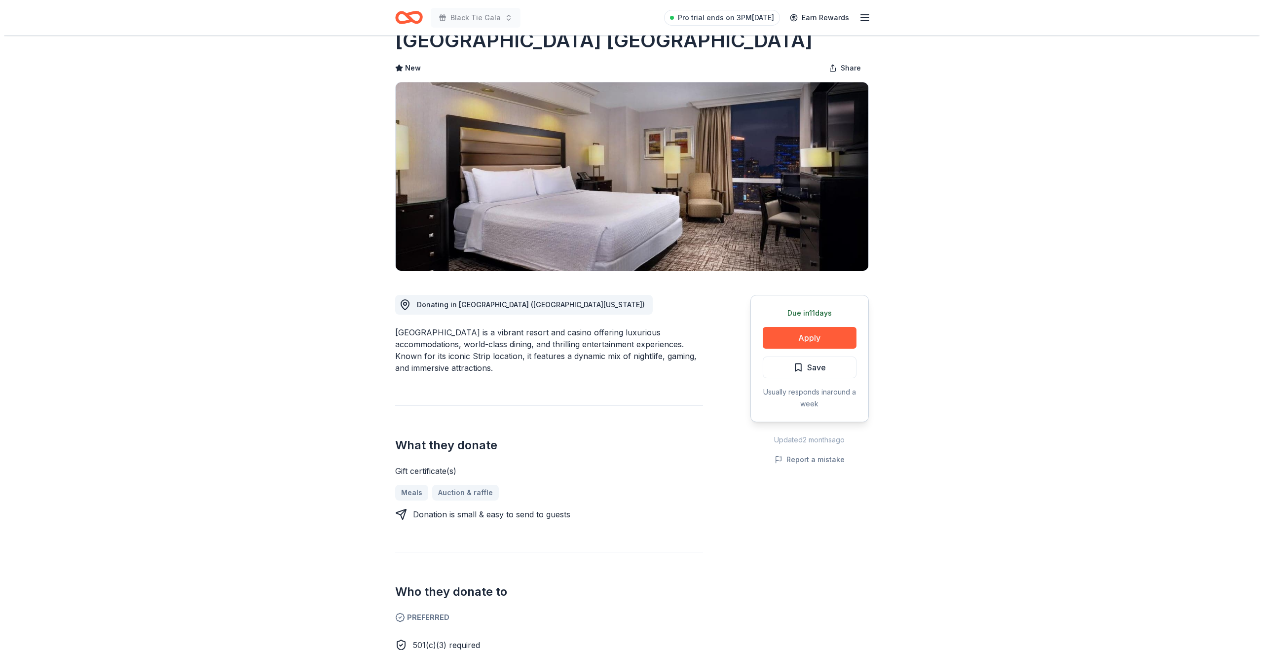
scroll to position [30, 0]
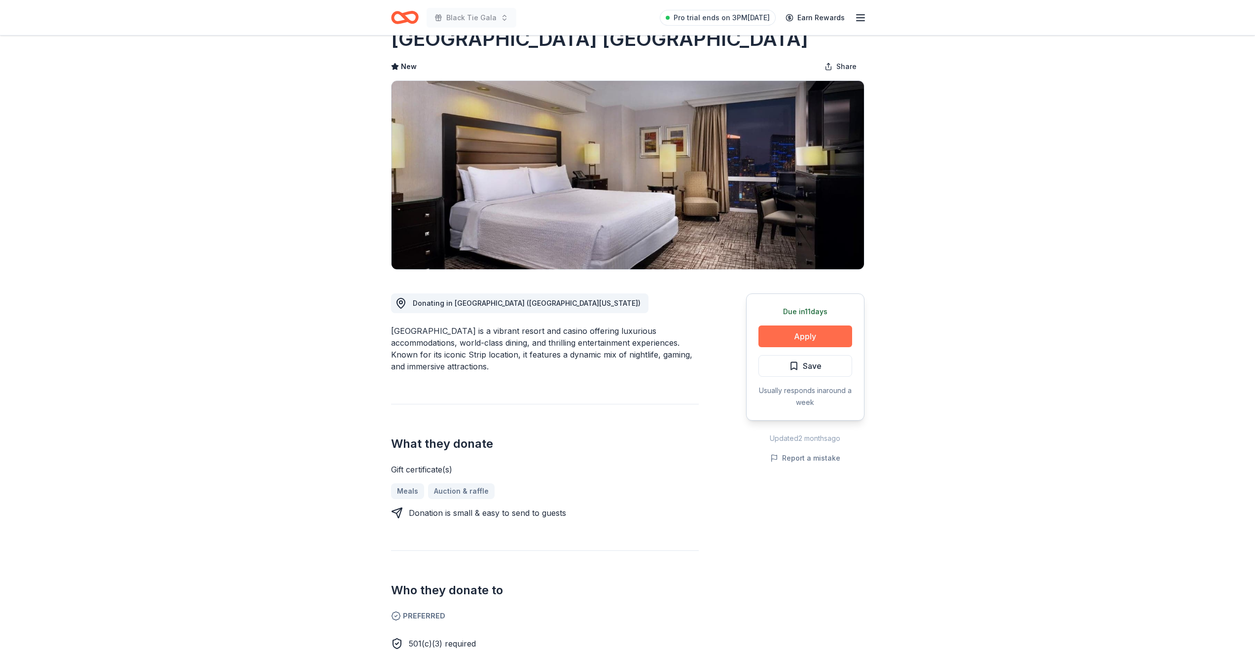
click at [809, 340] on button "Apply" at bounding box center [806, 337] width 94 height 22
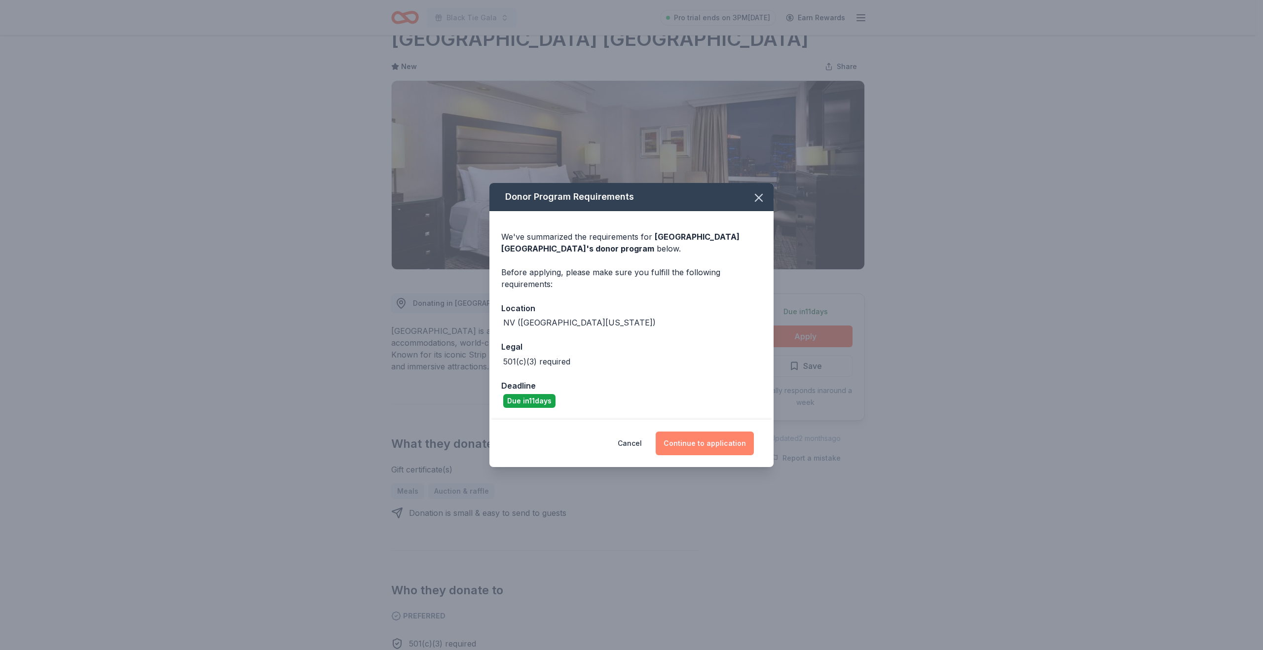
click at [686, 443] on button "Continue to application" at bounding box center [705, 444] width 98 height 24
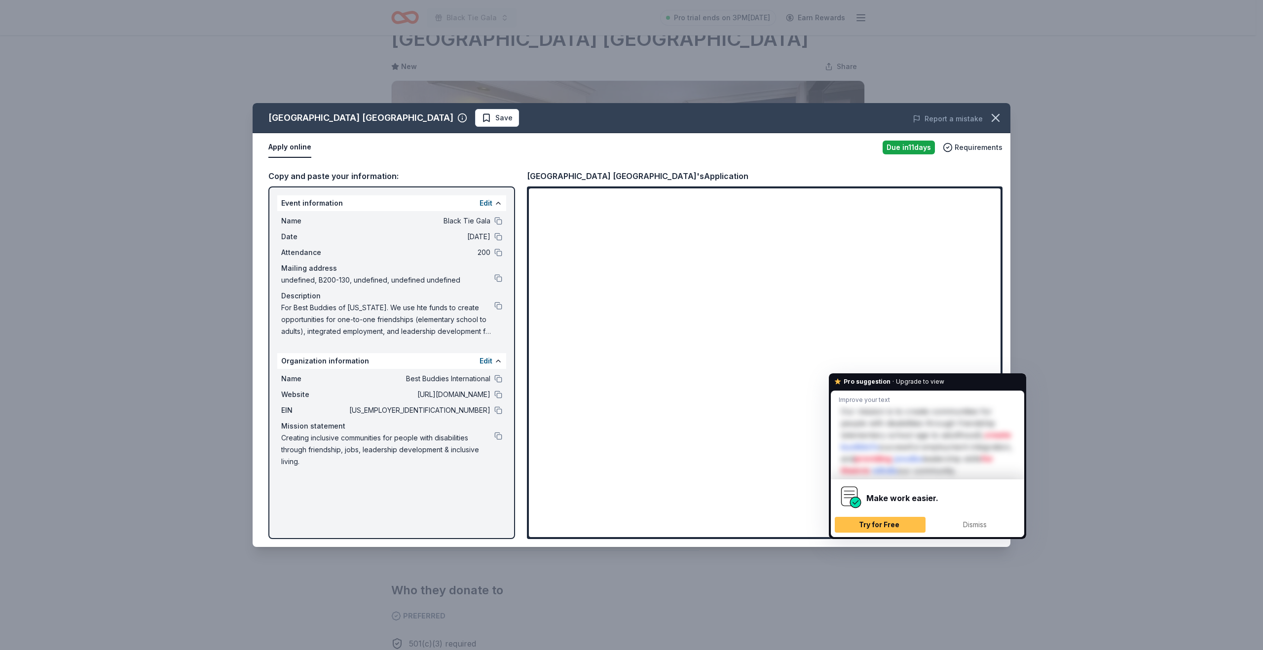
click at [877, 377] on strong "Pro suggestion" at bounding box center [867, 381] width 47 height 9
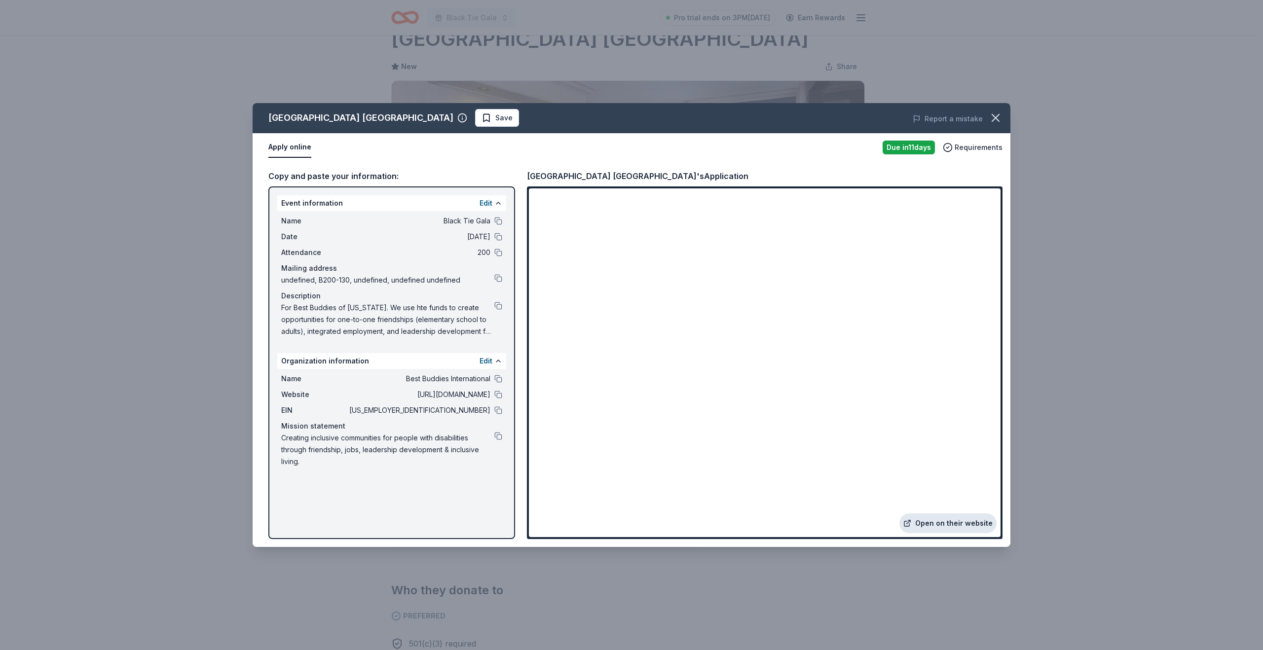
click at [951, 524] on link "Open on their website" at bounding box center [947, 524] width 97 height 20
